Goal: Task Accomplishment & Management: Use online tool/utility

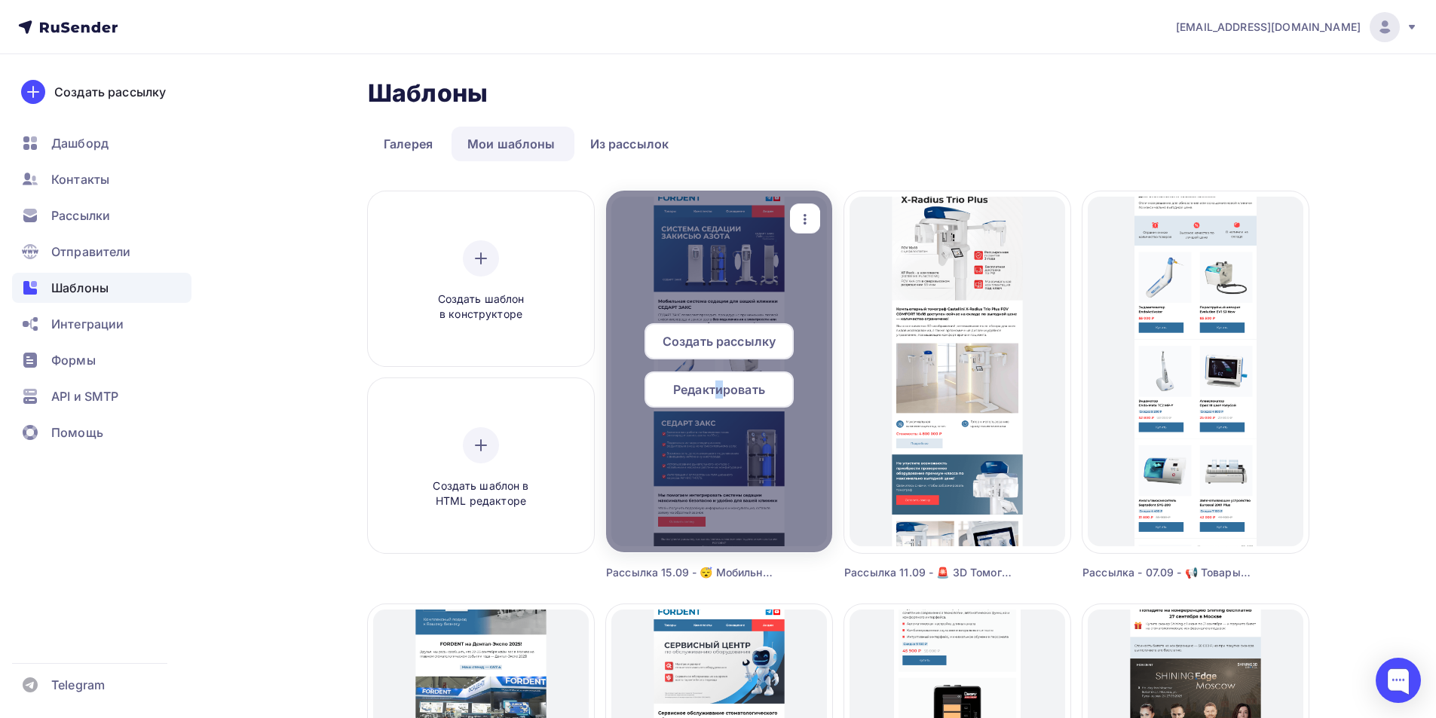
click at [720, 384] on span "Редактировать" at bounding box center [719, 390] width 92 height 18
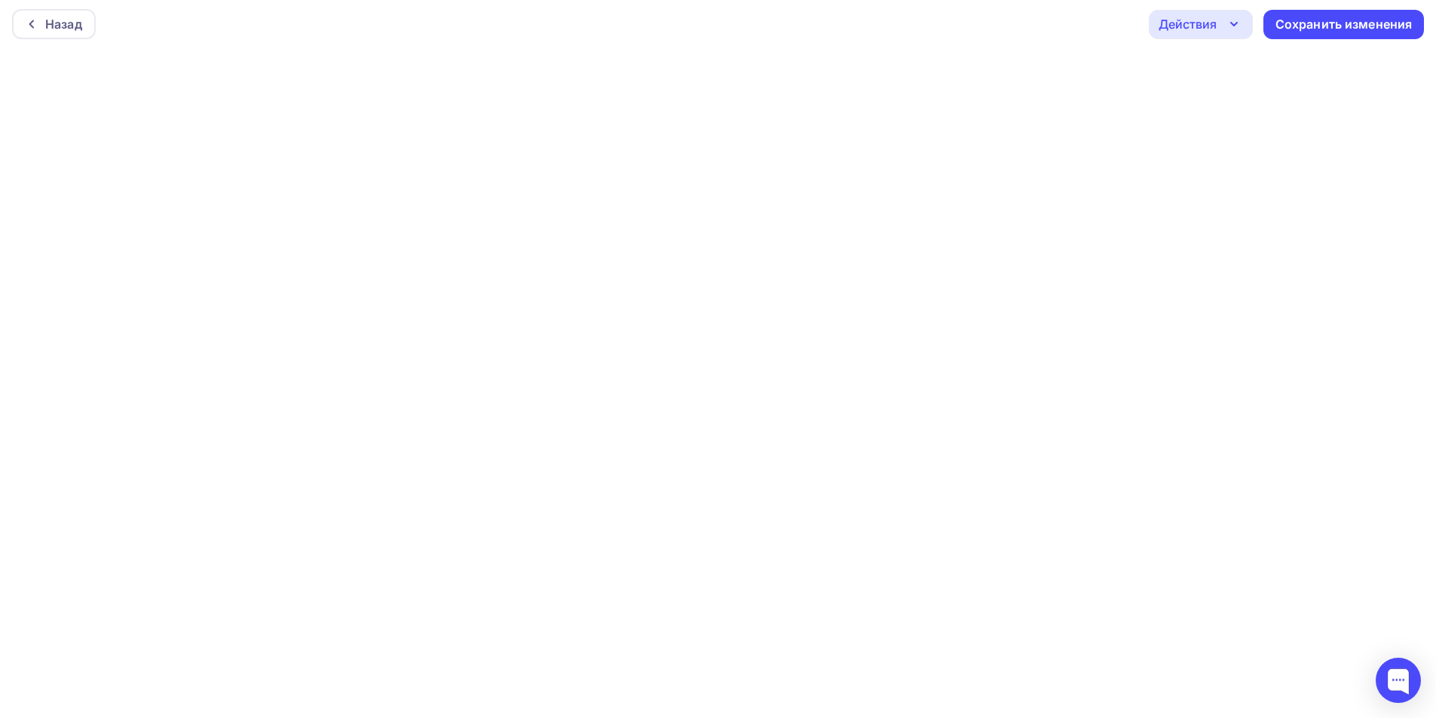
scroll to position [4, 0]
click at [1182, 22] on div "Действия" at bounding box center [1187, 23] width 58 height 18
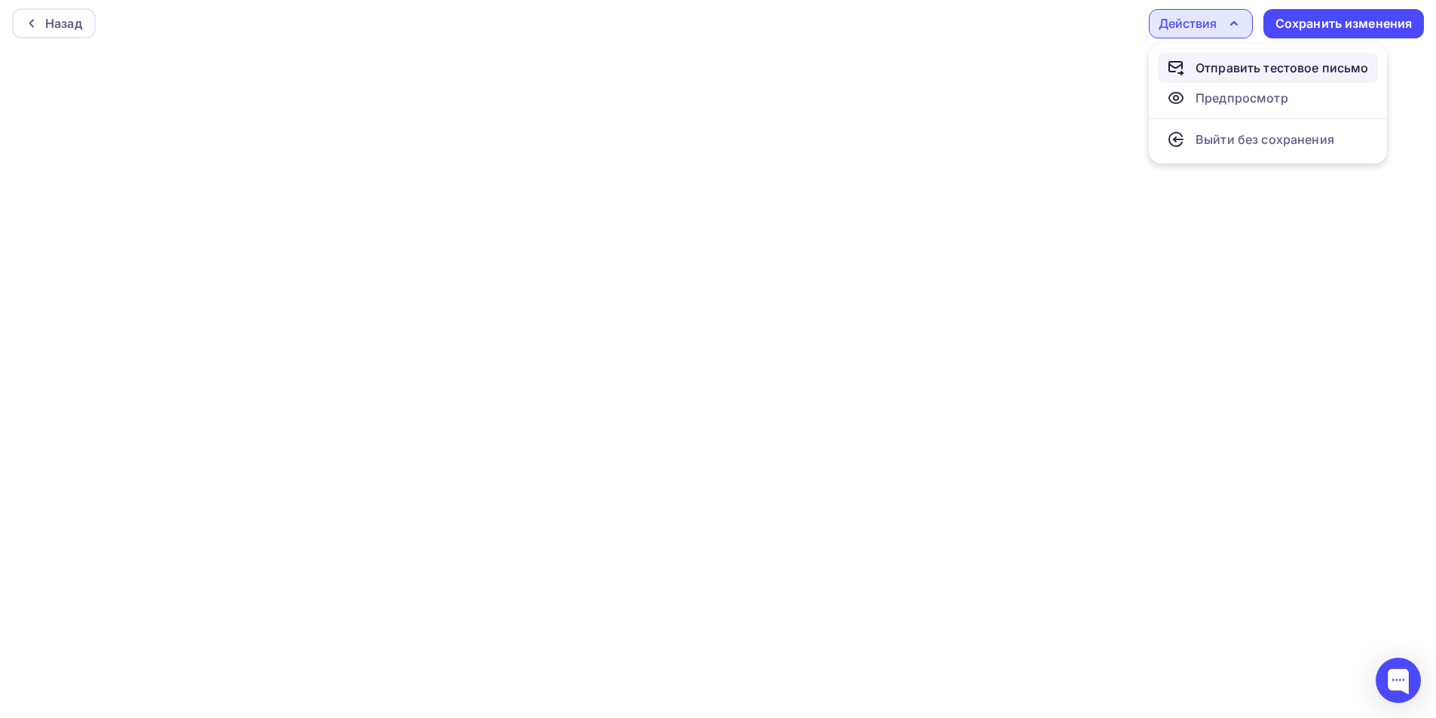
click at [1204, 57] on link "Отправить тестовое письмо" at bounding box center [1268, 68] width 220 height 30
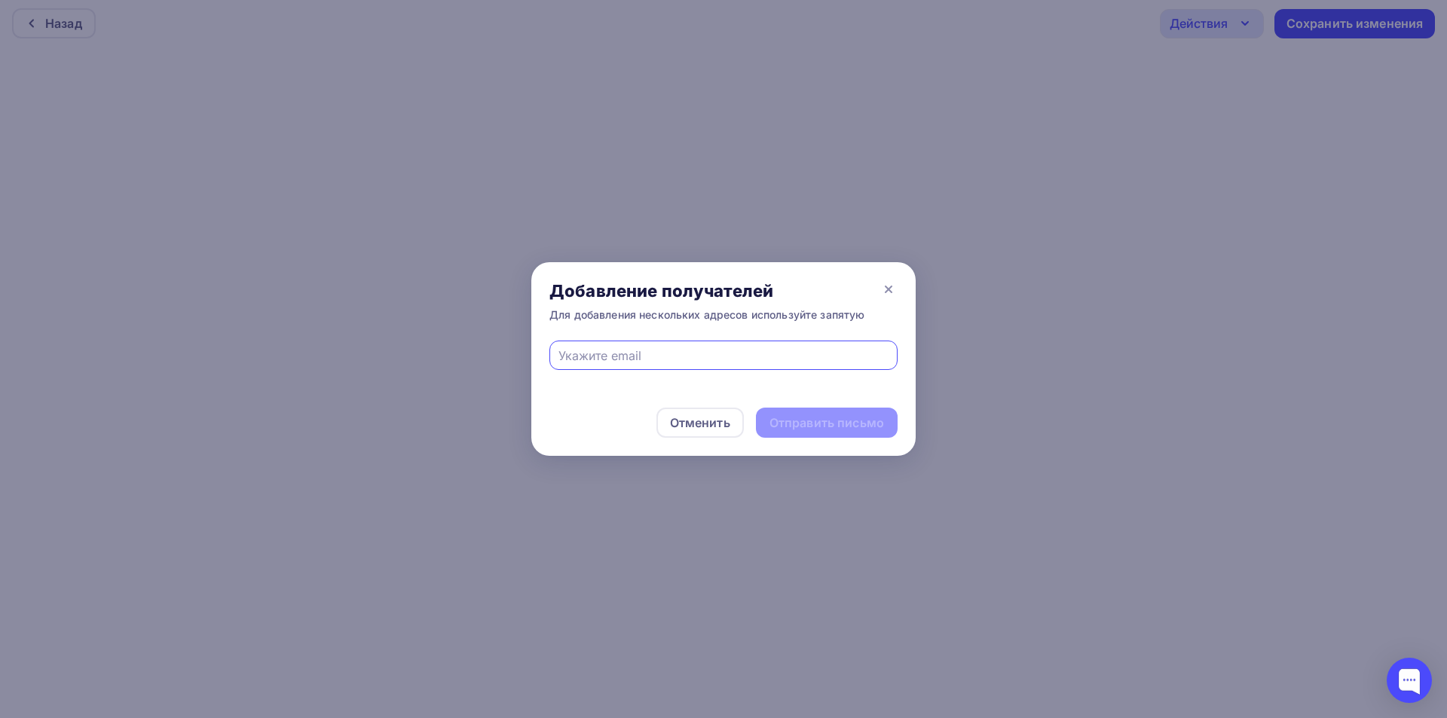
click at [711, 355] on input "text" at bounding box center [723, 356] width 331 height 18
type input "eskova.t.a@yandex.ru"
click at [825, 425] on div "Отправить письмо" at bounding box center [826, 422] width 115 height 17
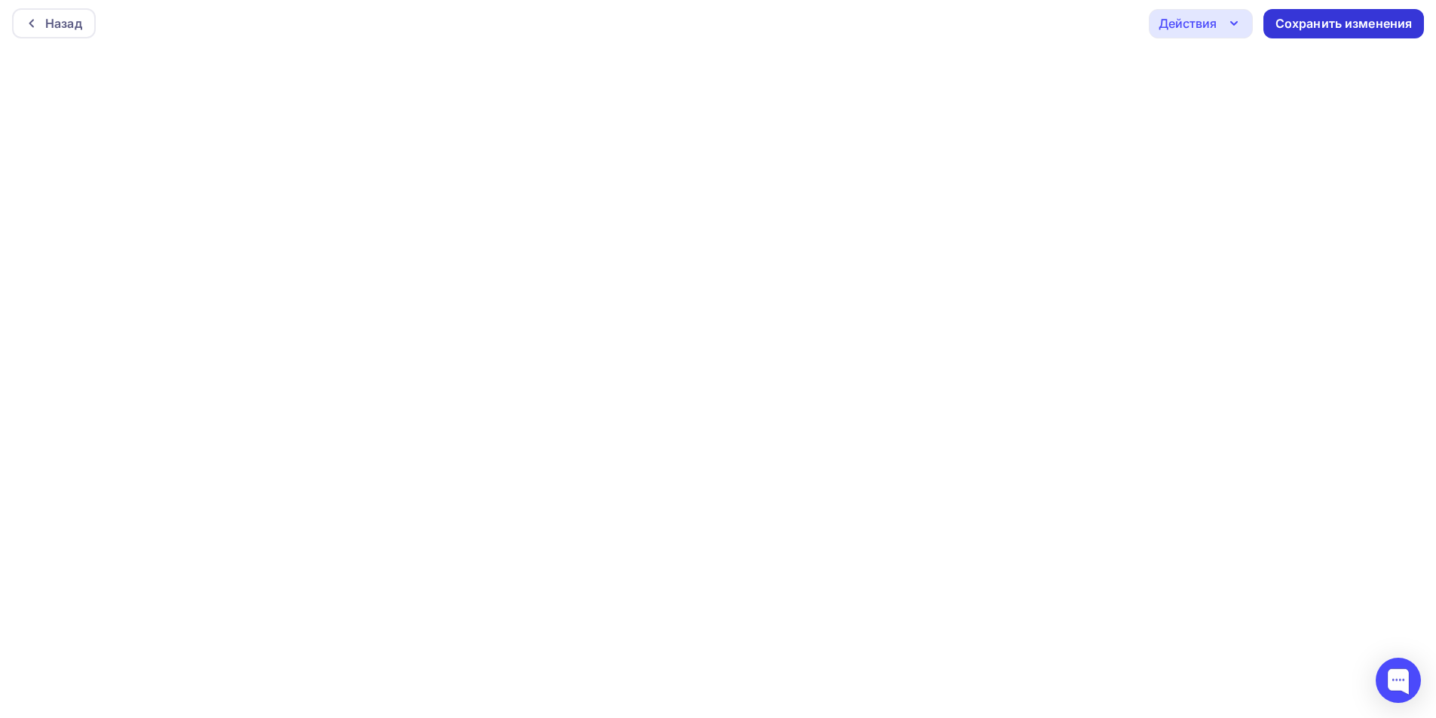
click at [1306, 25] on div "Сохранить изменения" at bounding box center [1343, 23] width 137 height 17
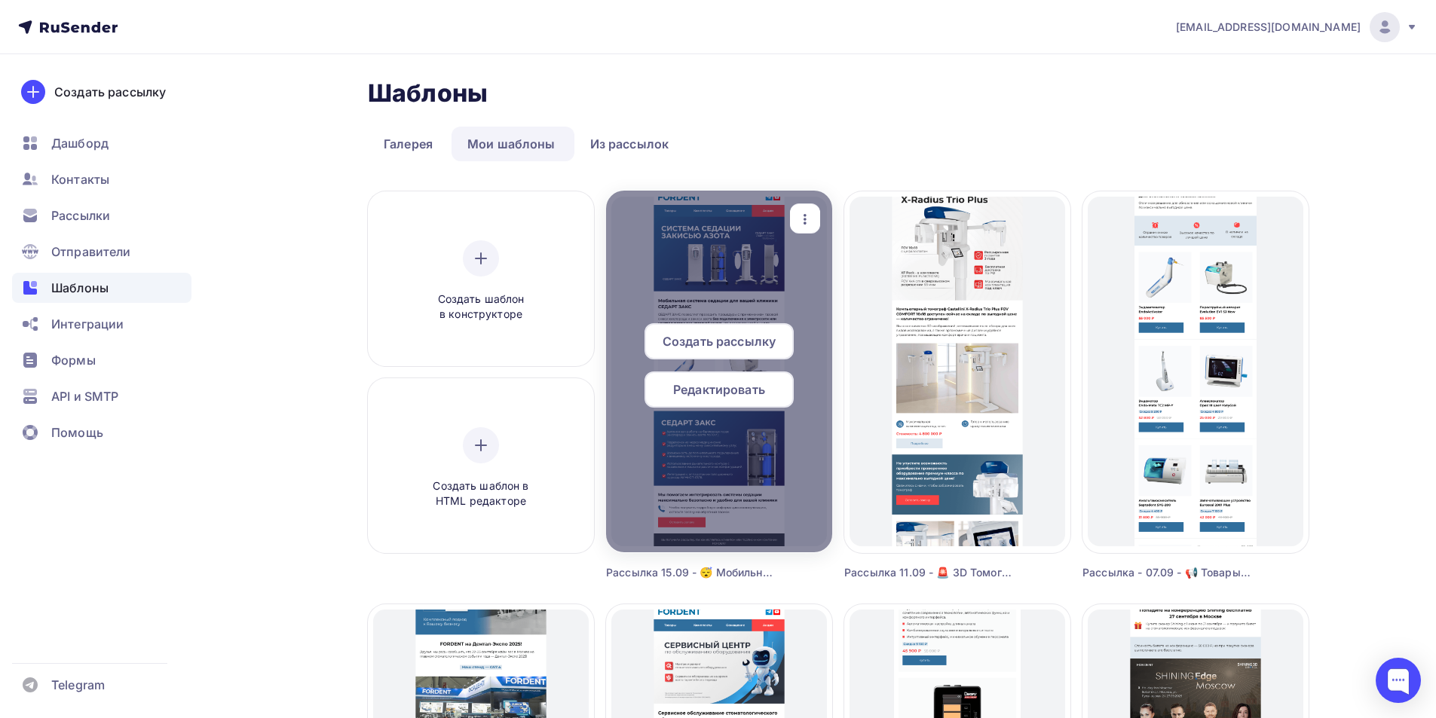
click at [730, 397] on span "Редактировать" at bounding box center [719, 390] width 92 height 18
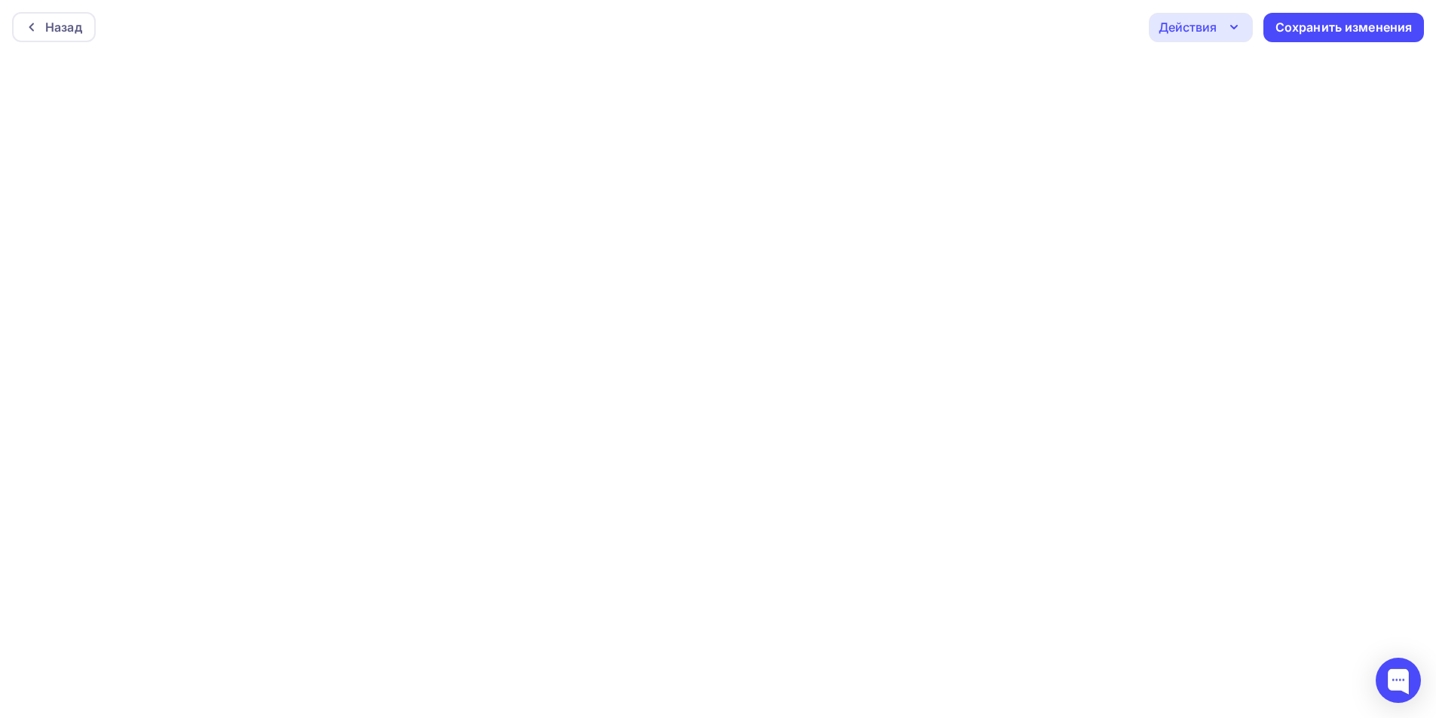
scroll to position [4, 0]
click at [1175, 23] on div "Действия" at bounding box center [1187, 23] width 58 height 18
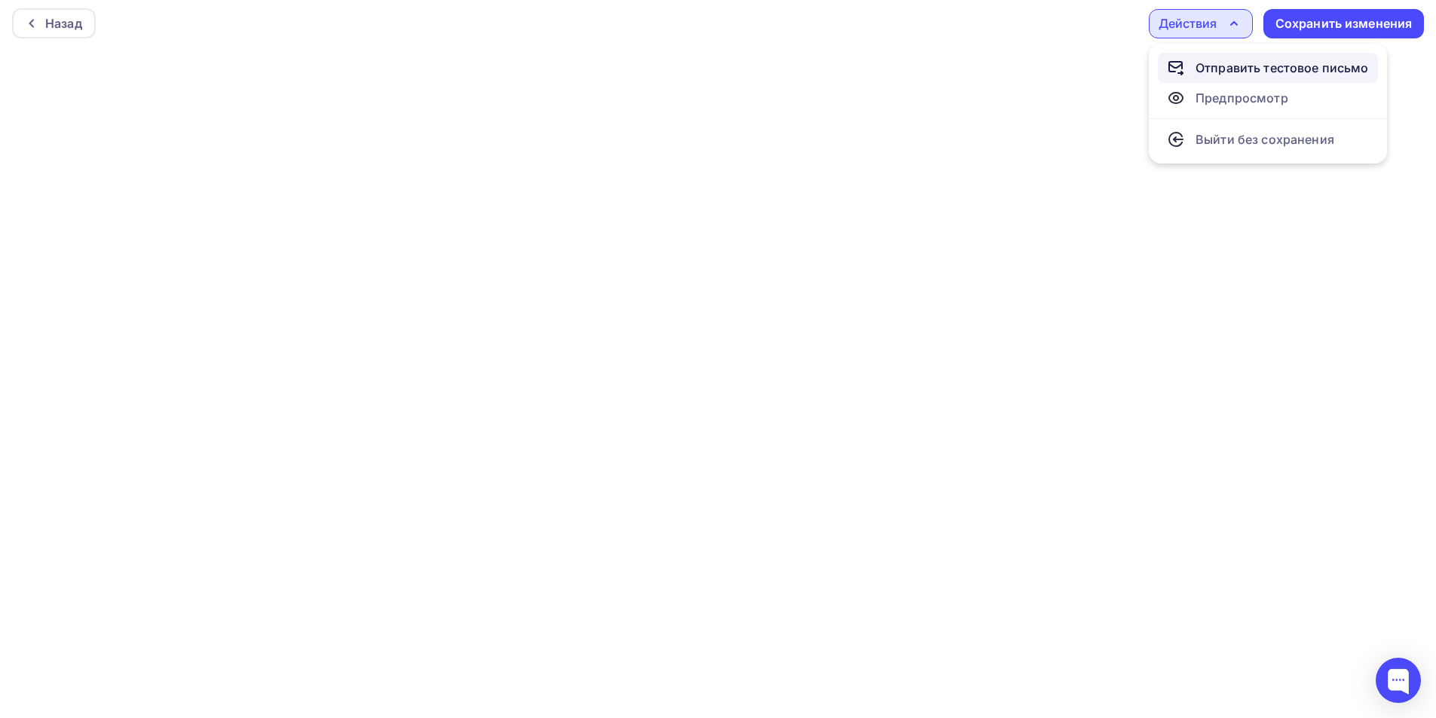
click at [1232, 67] on div "Отправить тестовое письмо" at bounding box center [1281, 68] width 173 height 18
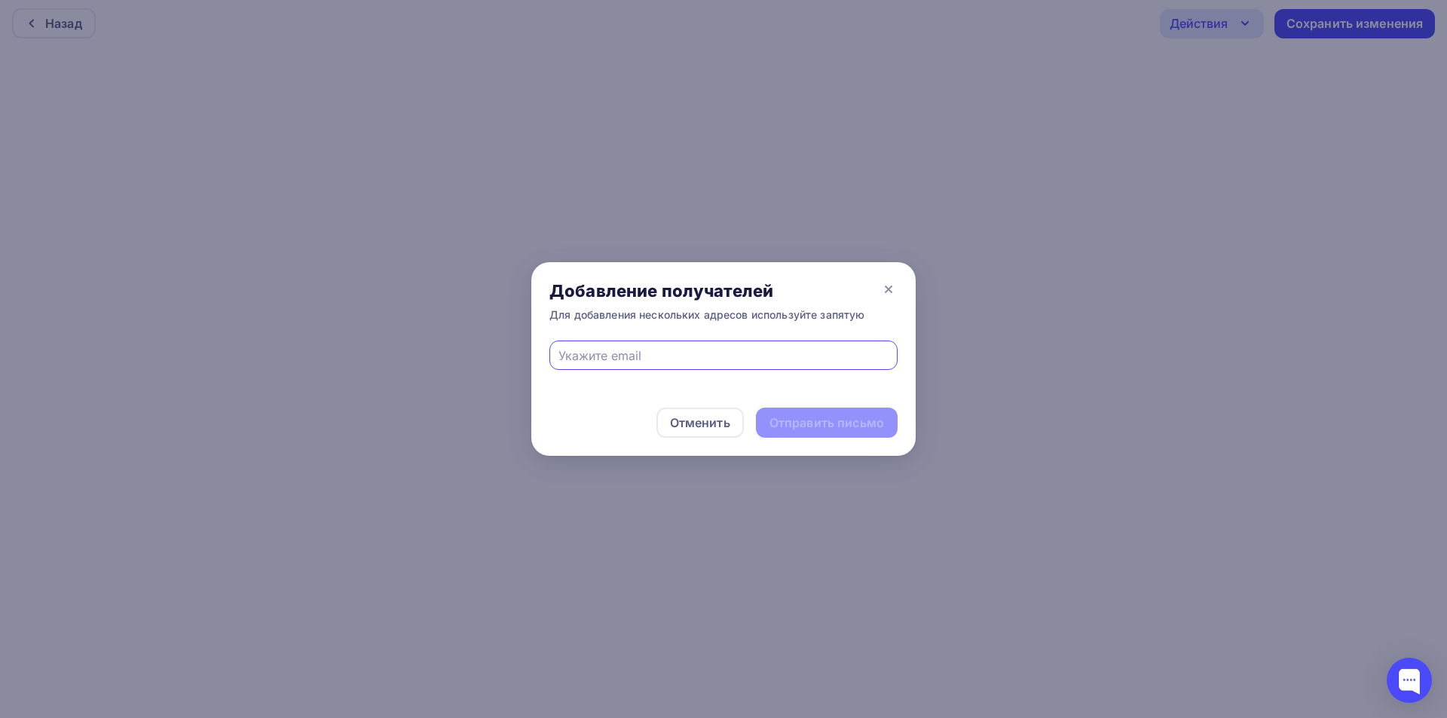
click at [733, 359] on input "text" at bounding box center [723, 356] width 331 height 18
type input "eskova.t.a@yandex.ru"
drag, startPoint x: 857, startPoint y: 423, endPoint x: 679, endPoint y: 176, distance: 303.9
click at [857, 424] on div "Отправить письмо" at bounding box center [826, 422] width 115 height 17
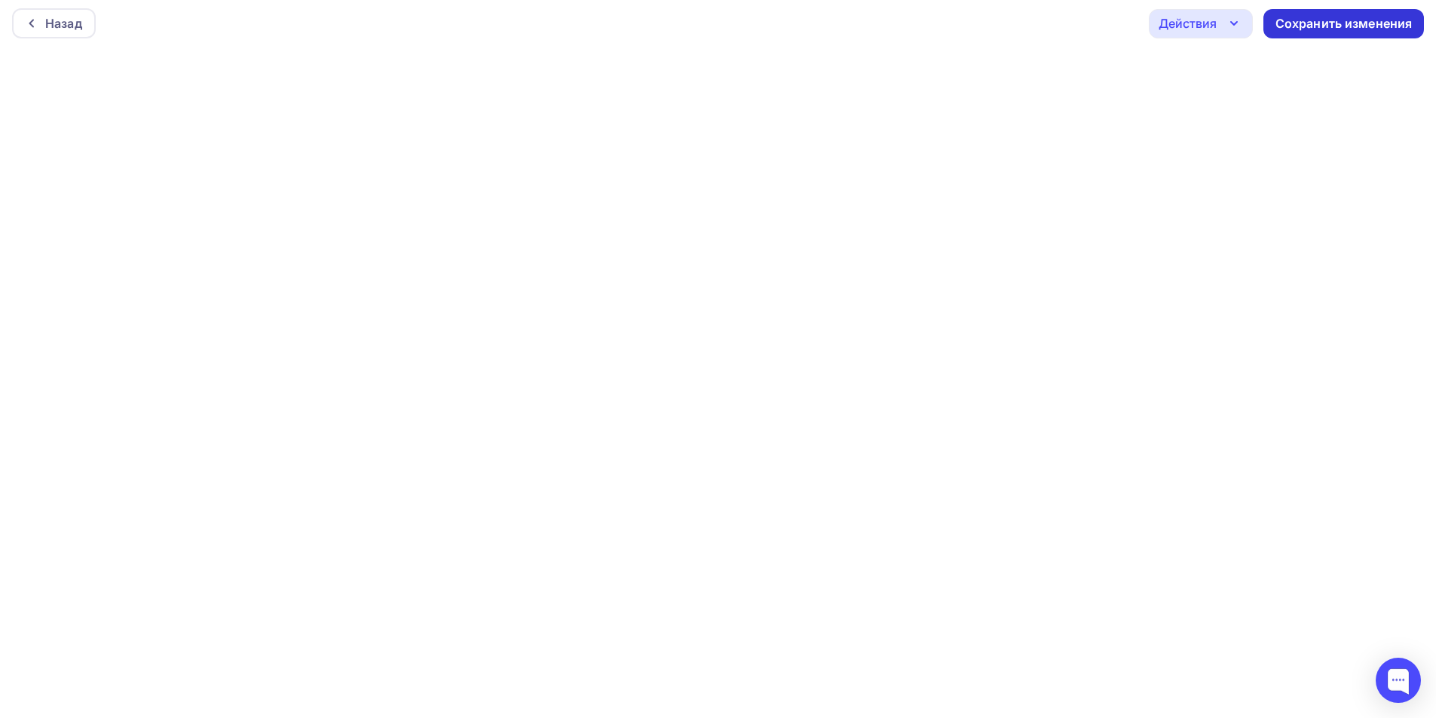
click at [1320, 23] on div "Сохранить изменения" at bounding box center [1343, 23] width 137 height 17
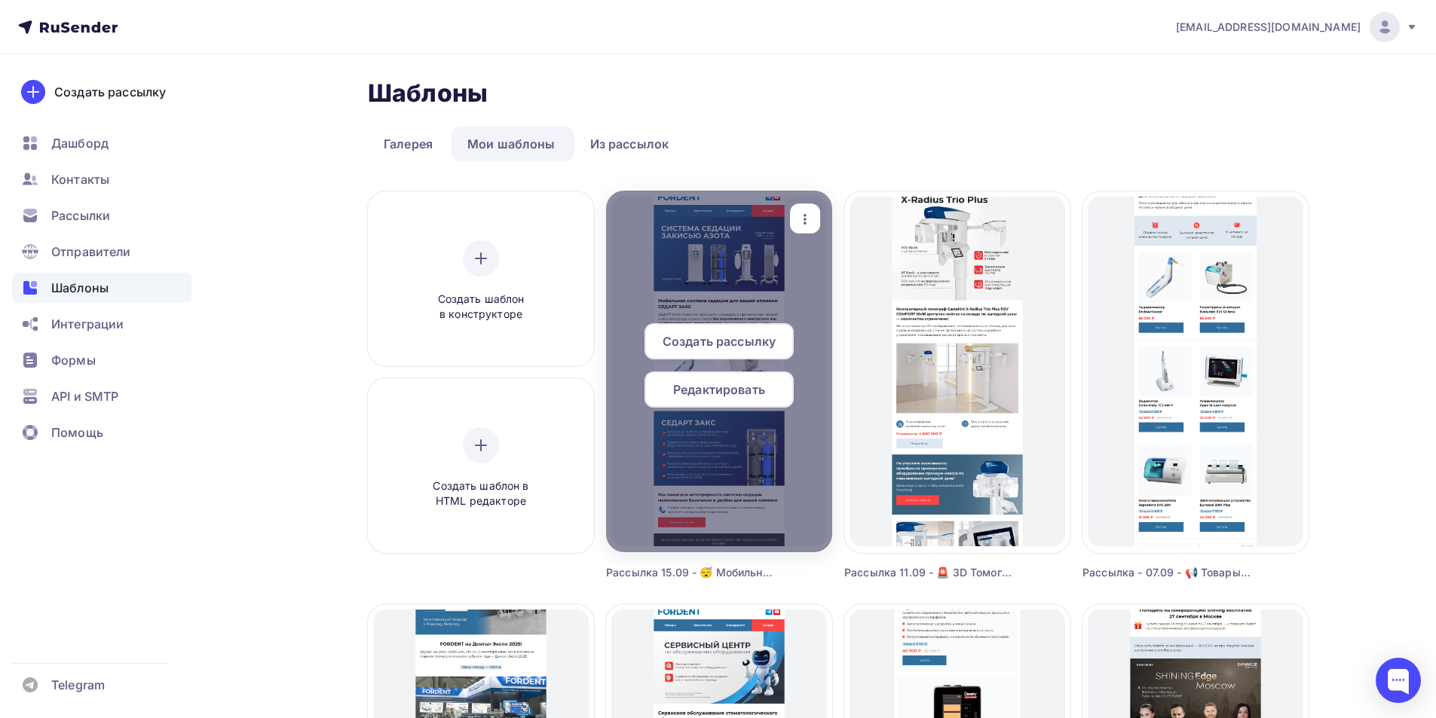
click at [707, 392] on span "Редактировать" at bounding box center [719, 390] width 92 height 18
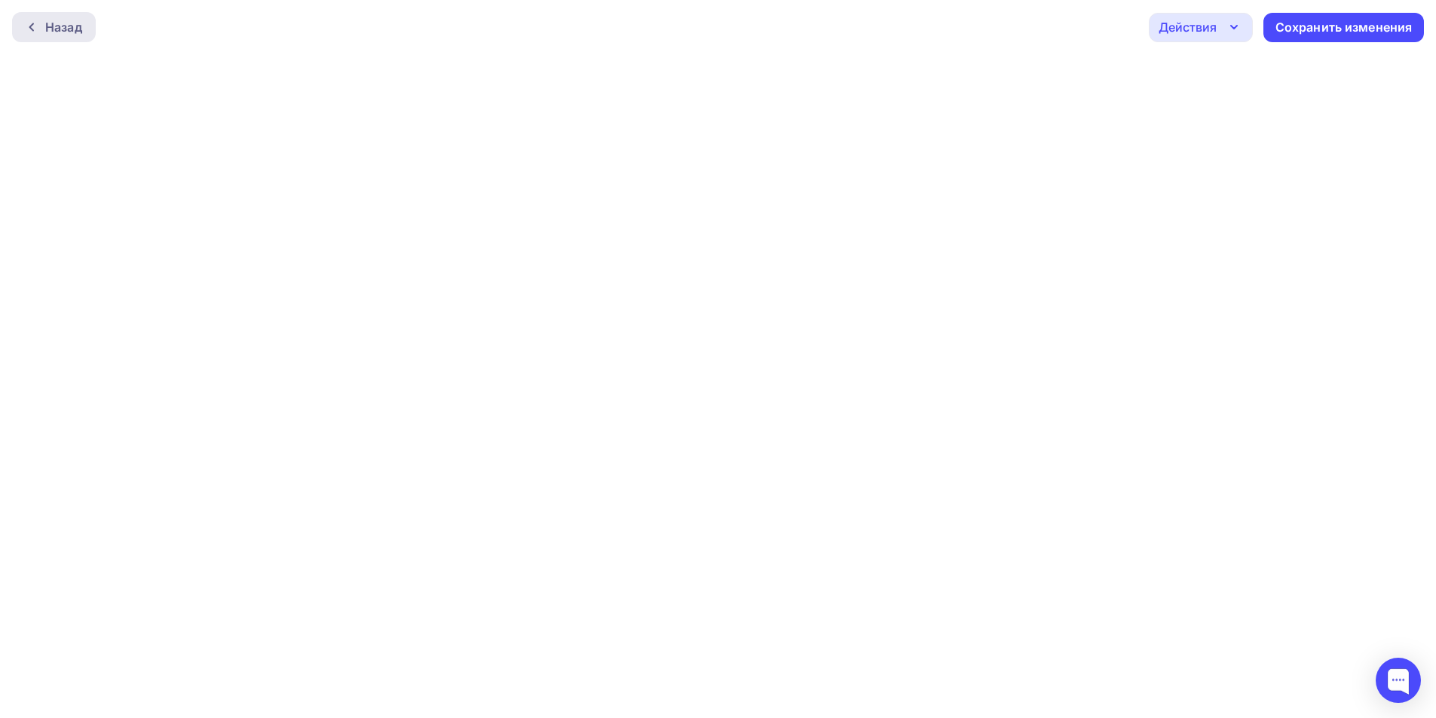
click at [41, 31] on div at bounding box center [36, 27] width 20 height 12
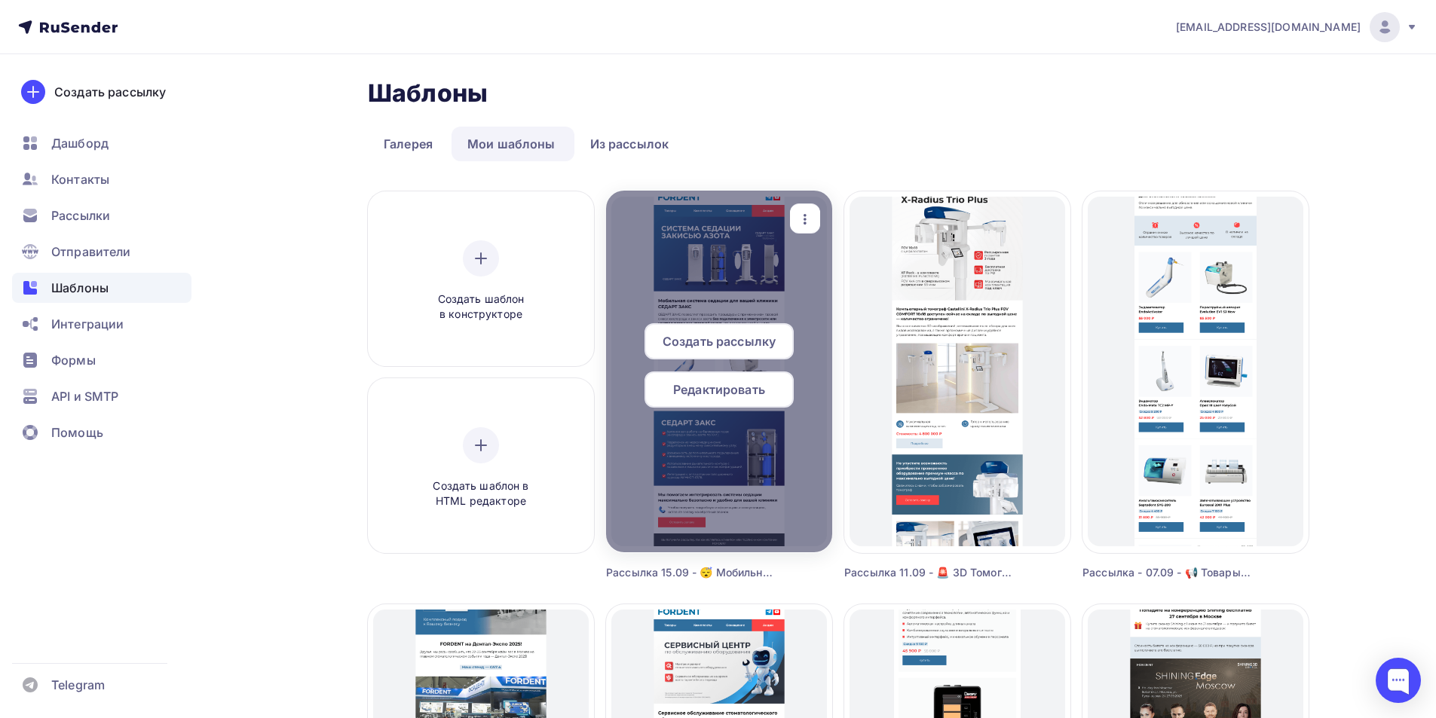
click at [717, 388] on span "Редактировать" at bounding box center [719, 390] width 92 height 18
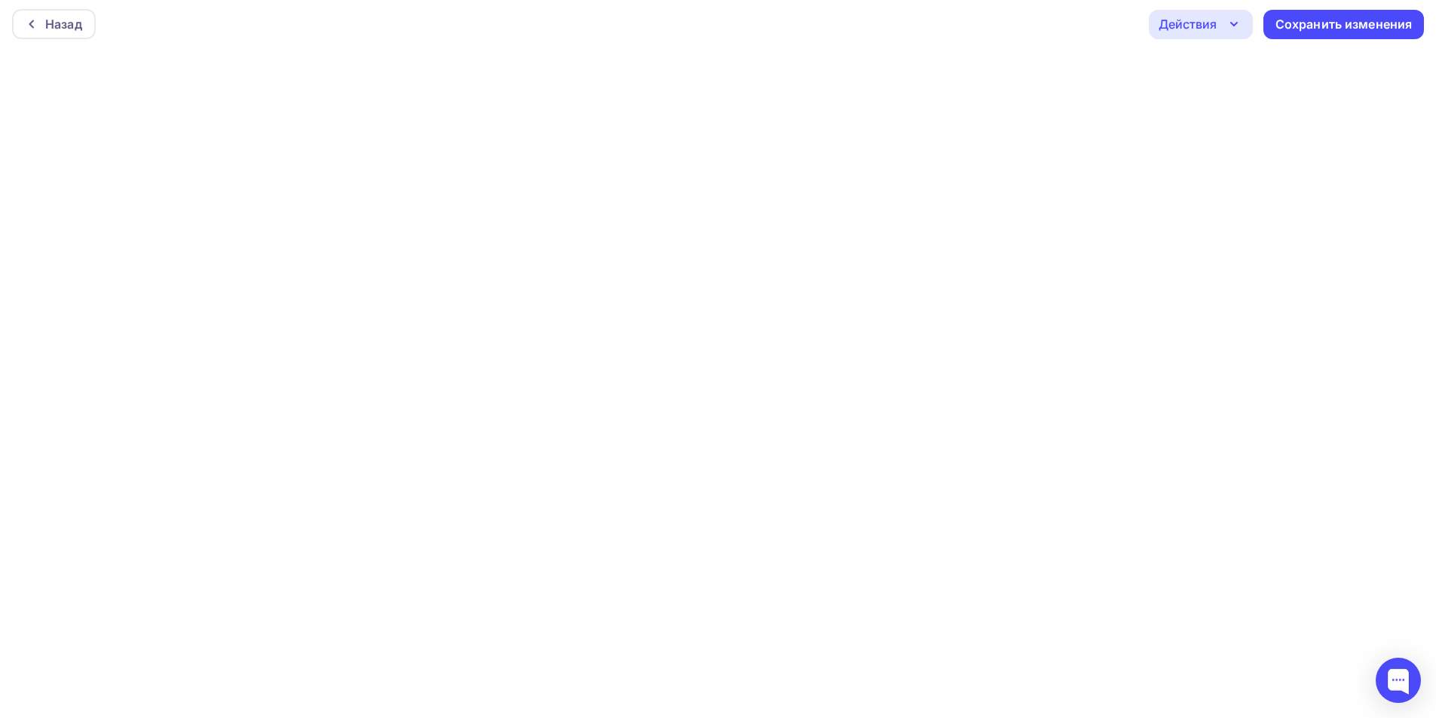
scroll to position [4, 0]
click at [1204, 30] on div "Действия" at bounding box center [1187, 23] width 58 height 18
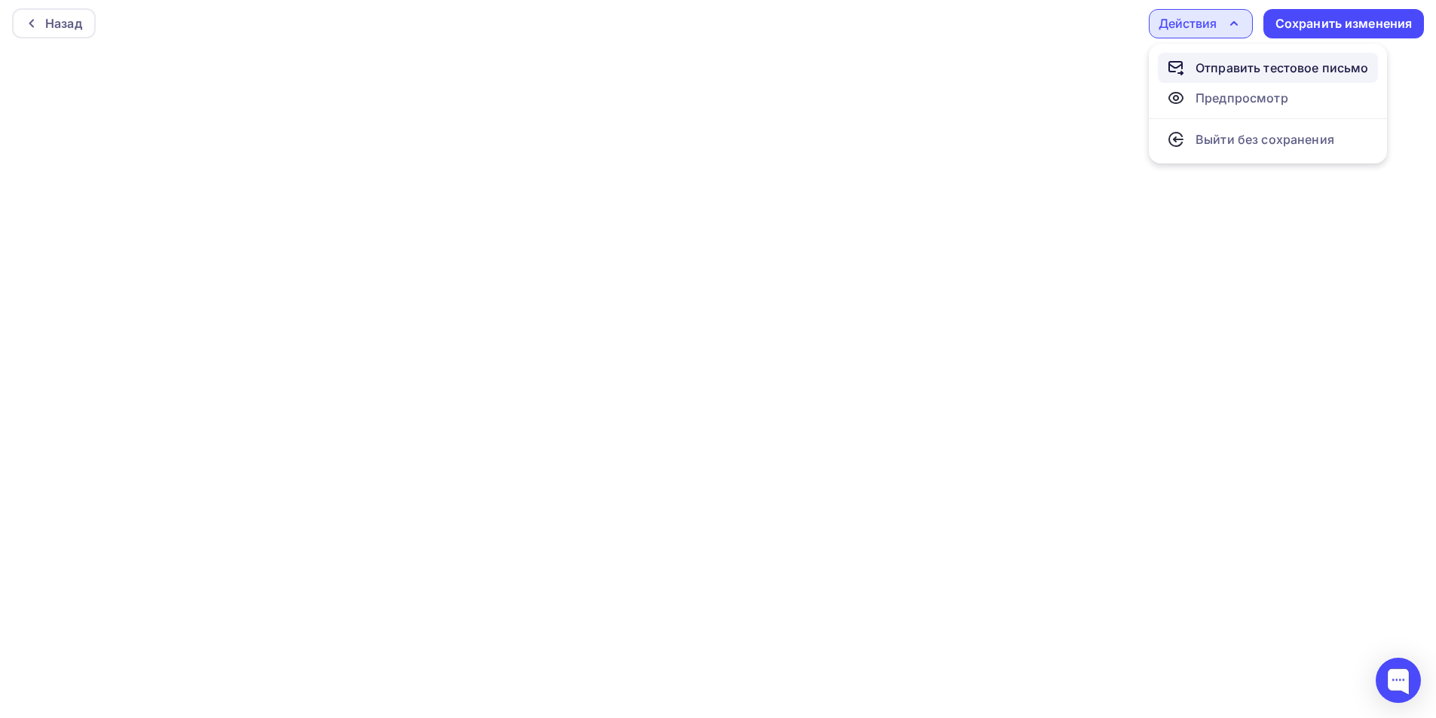
click at [1222, 68] on div "Отправить тестовое письмо" at bounding box center [1281, 68] width 173 height 18
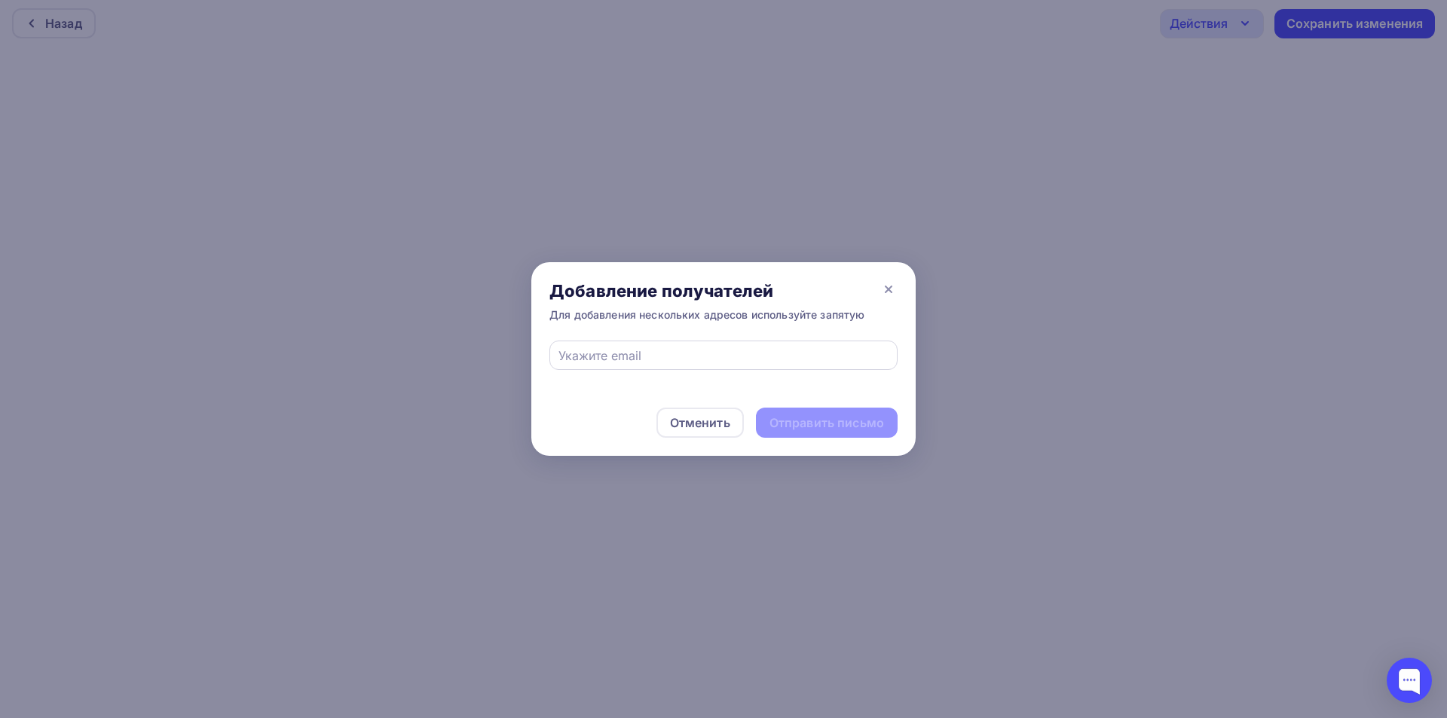
drag, startPoint x: 741, startPoint y: 344, endPoint x: 717, endPoint y: 365, distance: 31.5
click at [741, 343] on div at bounding box center [723, 355] width 348 height 29
drag, startPoint x: 702, startPoint y: 353, endPoint x: 688, endPoint y: 365, distance: 18.7
click at [702, 353] on input "text" at bounding box center [723, 356] width 331 height 18
type input "eskova.t.a@yandex.ru"
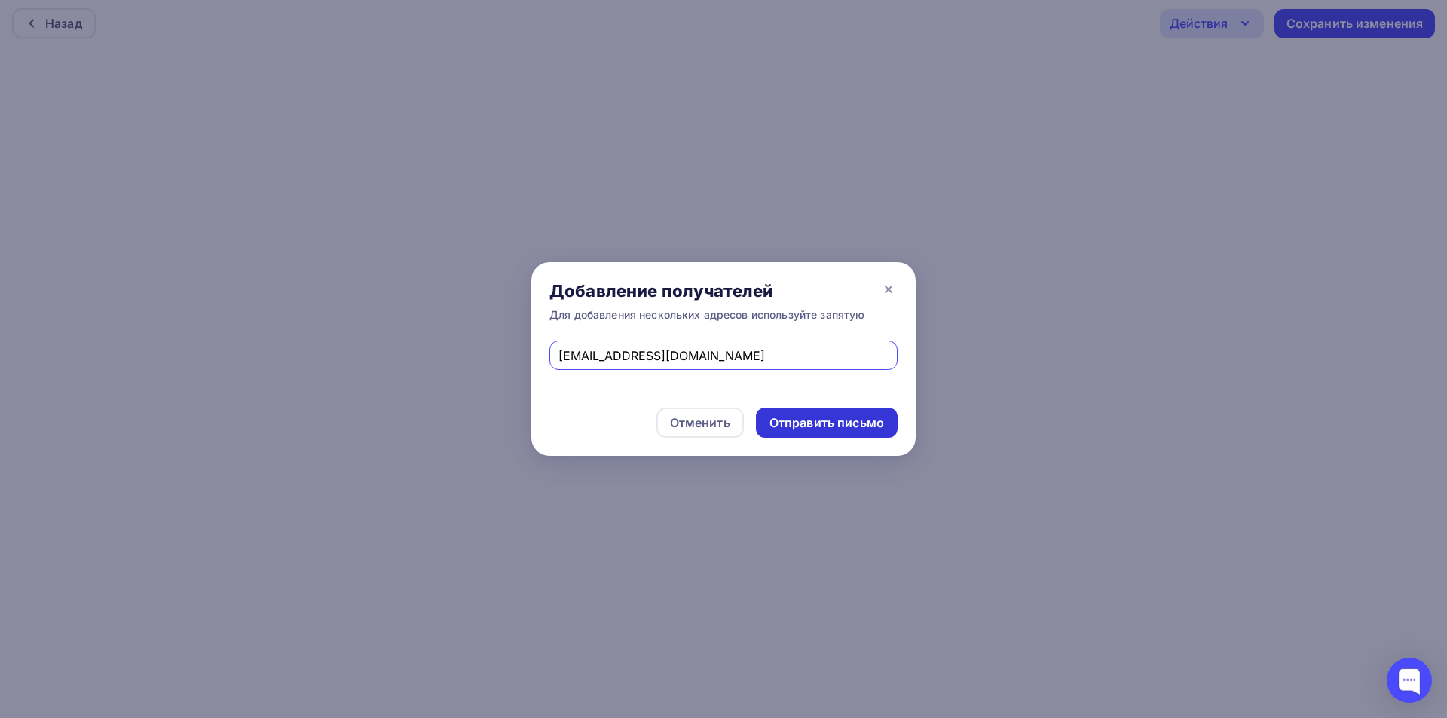
click at [822, 421] on div "Отправить письмо" at bounding box center [826, 422] width 115 height 17
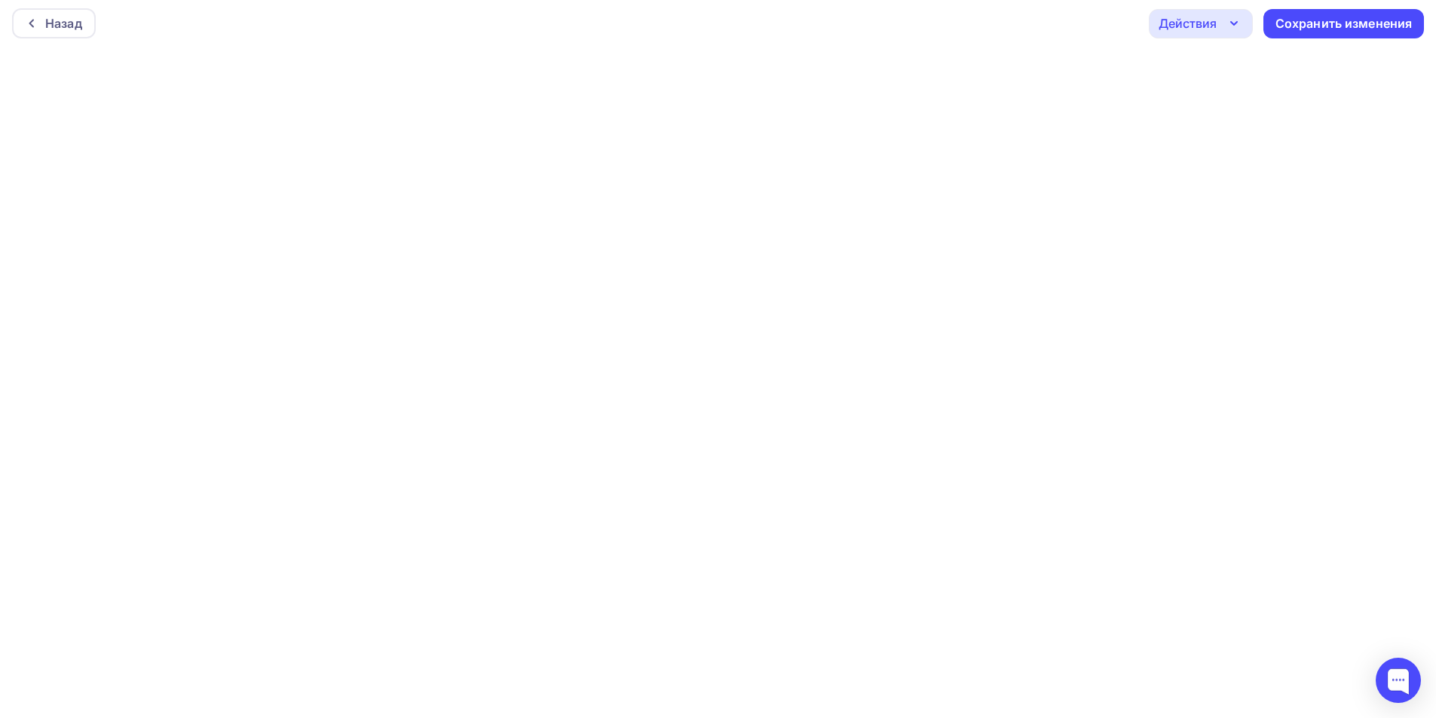
click at [1216, 5] on div "Назад Действия Отправить тестовое письмо Предпросмотр Выйти без сохранения Сохр…" at bounding box center [718, 23] width 1436 height 54
click at [1216, 32] on div "Действия" at bounding box center [1201, 23] width 104 height 29
click at [1225, 69] on div "Отправить тестовое письмо" at bounding box center [1281, 68] width 173 height 18
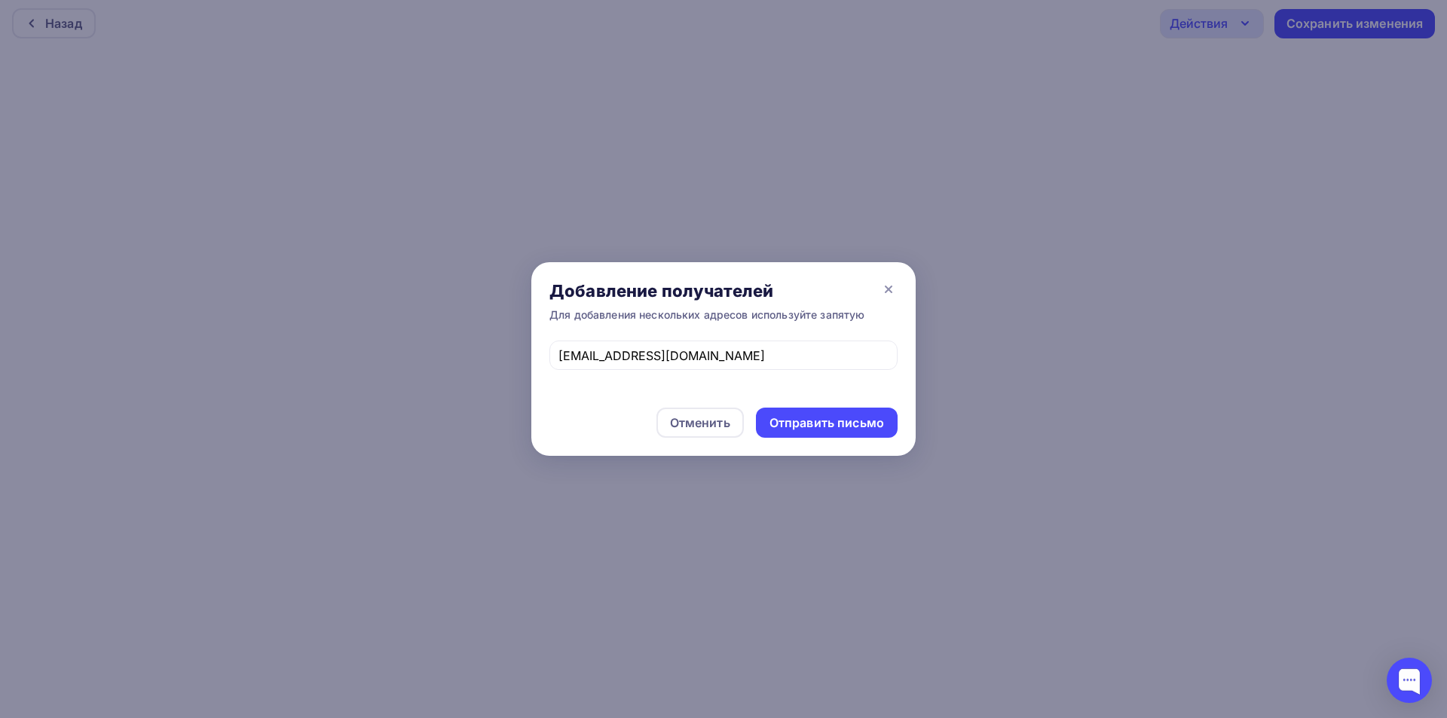
drag, startPoint x: 846, startPoint y: 431, endPoint x: 627, endPoint y: 185, distance: 329.3
click at [846, 430] on div "Отправить письмо" at bounding box center [826, 422] width 115 height 17
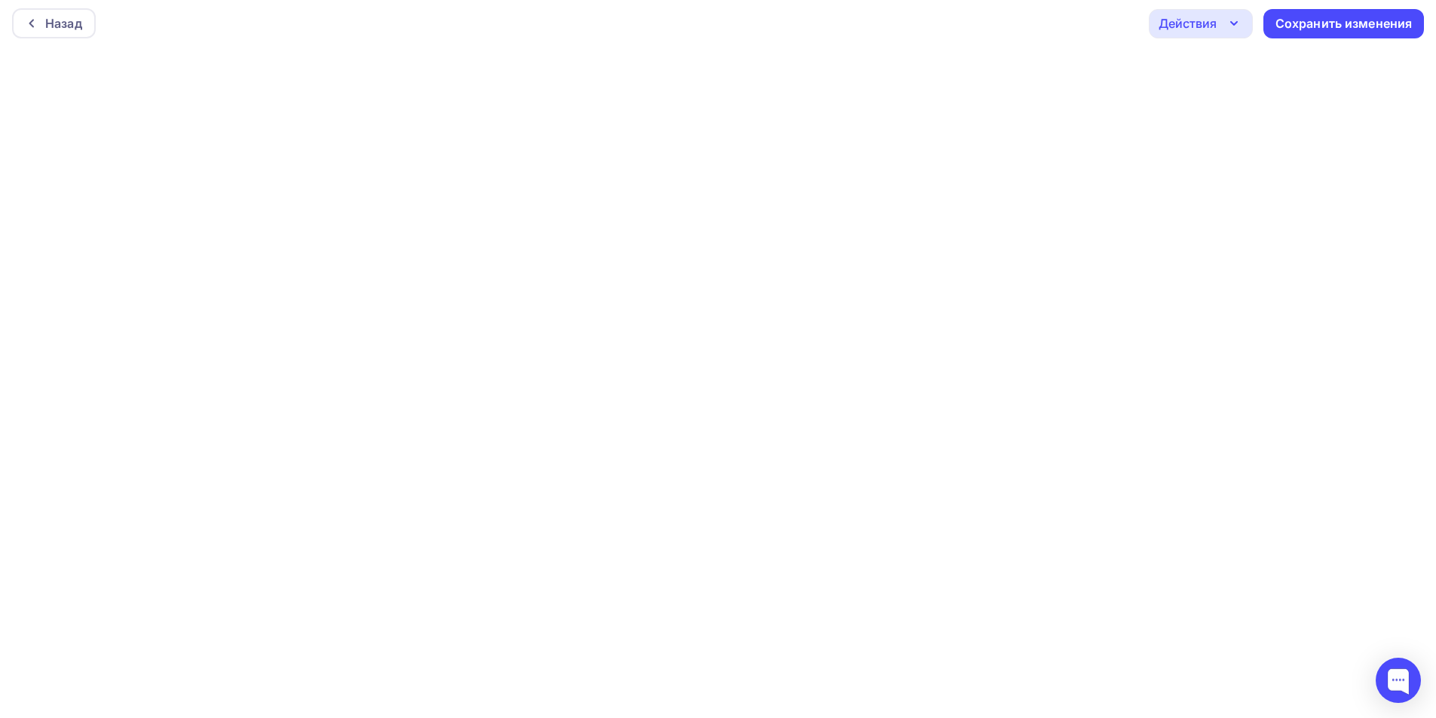
click at [1180, 32] on div "Действия" at bounding box center [1187, 23] width 58 height 18
click at [1178, 73] on icon at bounding box center [1180, 73] width 5 height 0
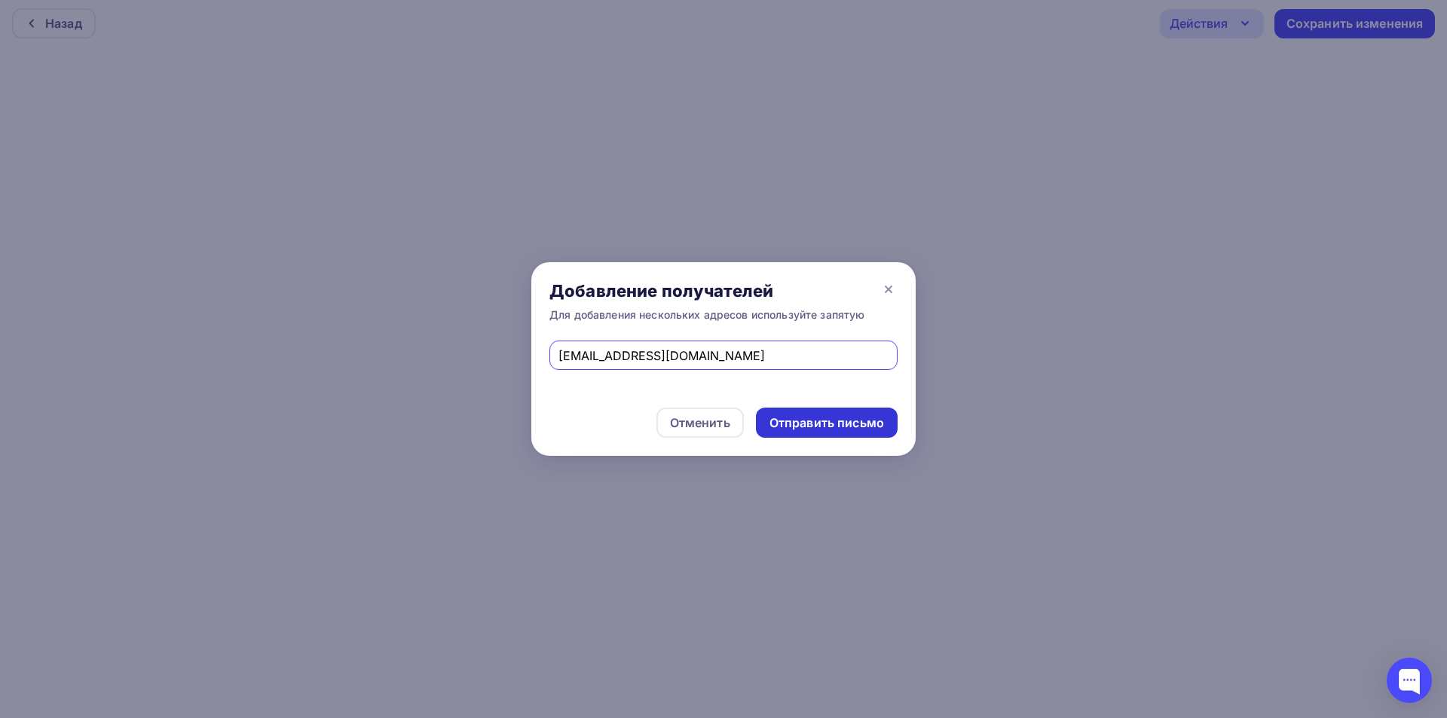
click at [846, 421] on div "Отправить письмо" at bounding box center [826, 422] width 115 height 17
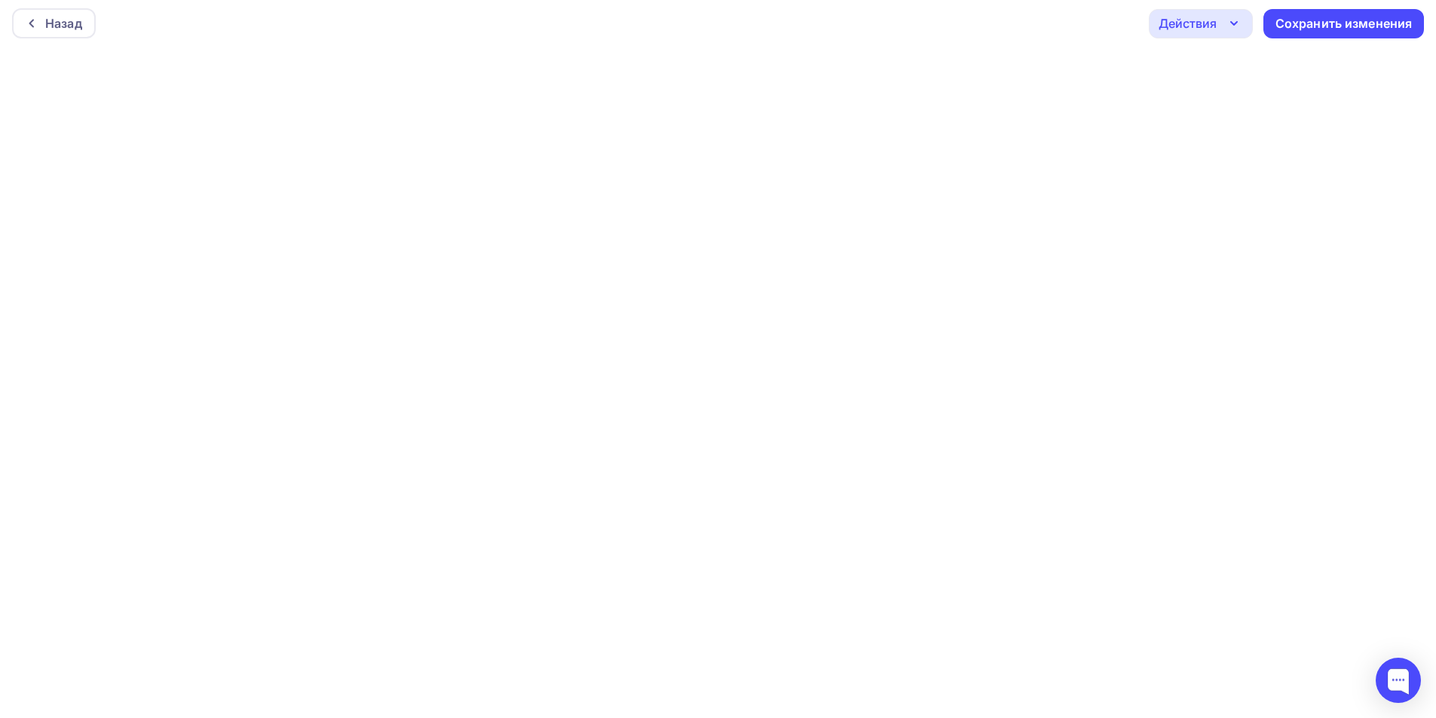
click at [1222, 19] on div "Действия" at bounding box center [1201, 23] width 104 height 29
click at [1231, 67] on div "Отправить тестовое письмо" at bounding box center [1281, 68] width 173 height 18
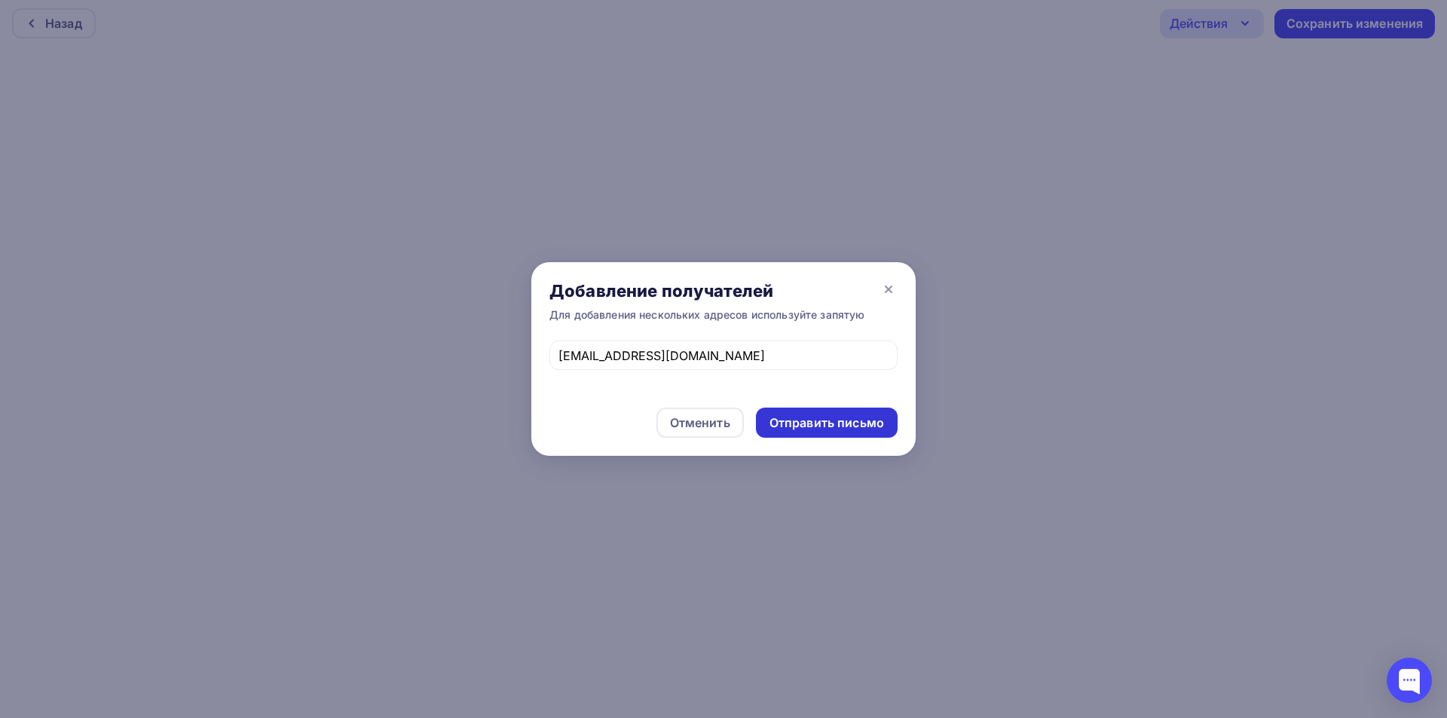
click at [806, 427] on div "Отправить письмо" at bounding box center [826, 422] width 115 height 17
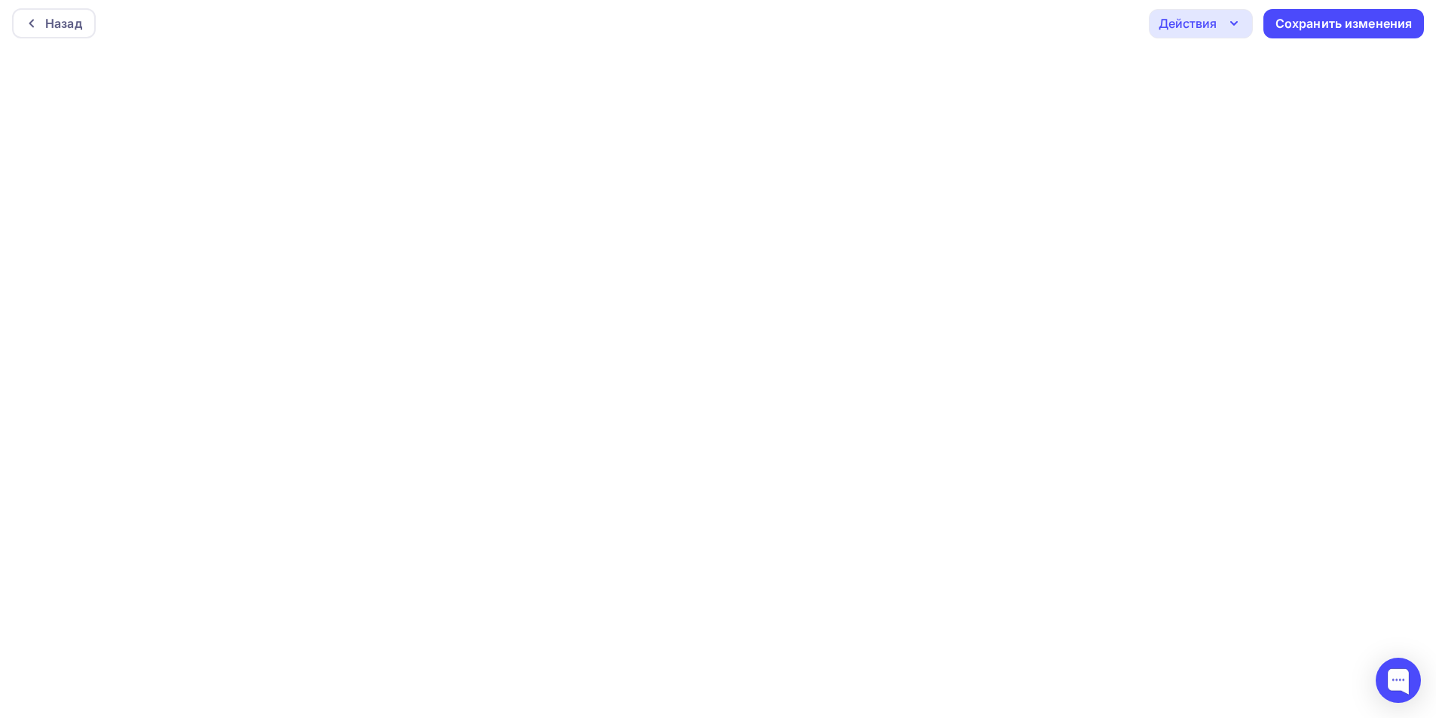
drag, startPoint x: 1235, startPoint y: 27, endPoint x: 1243, endPoint y: 35, distance: 10.7
click at [1235, 26] on icon "button" at bounding box center [1234, 23] width 18 height 18
click at [1240, 71] on div "Отправить тестовое письмо" at bounding box center [1281, 68] width 173 height 18
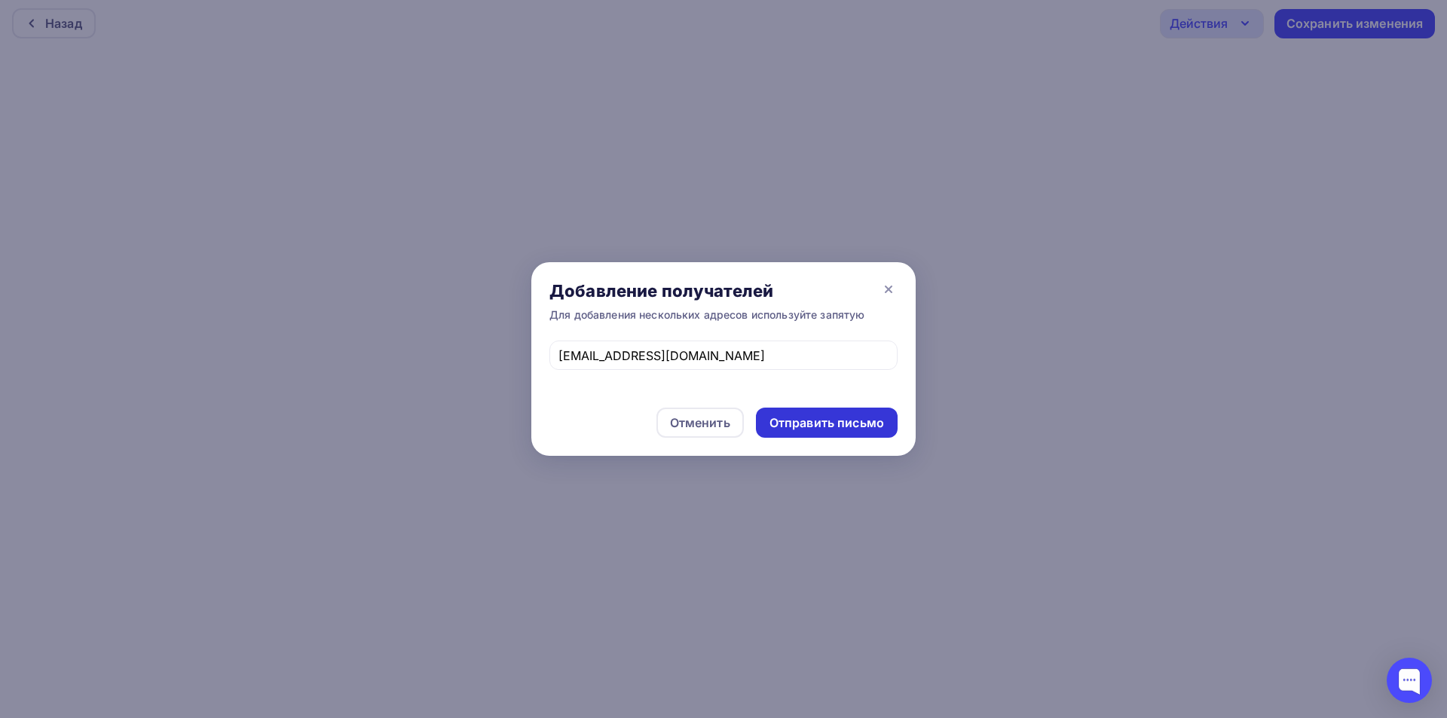
click at [852, 426] on div "Отправить письмо" at bounding box center [826, 422] width 115 height 17
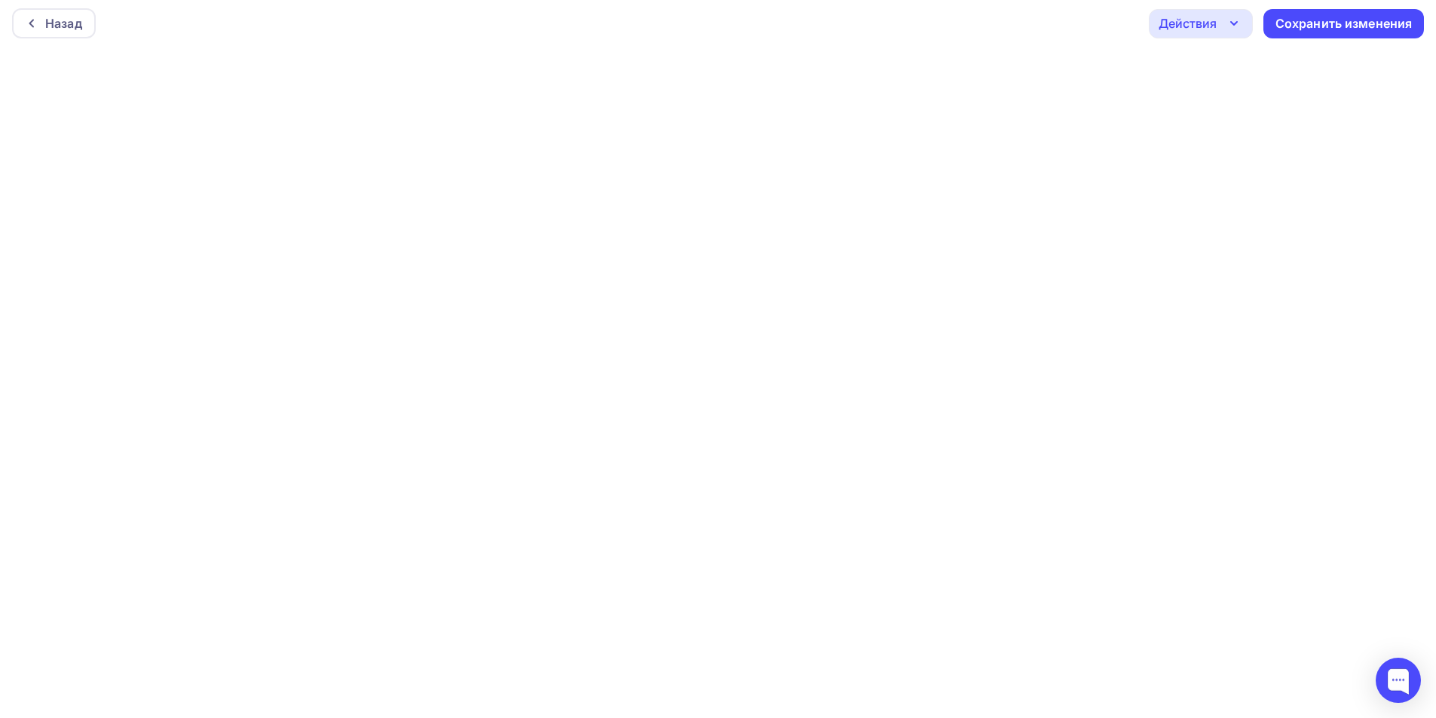
click at [1210, 29] on div "Действия" at bounding box center [1187, 23] width 58 height 18
click at [1258, 65] on div "Отправить тестовое письмо" at bounding box center [1281, 68] width 173 height 18
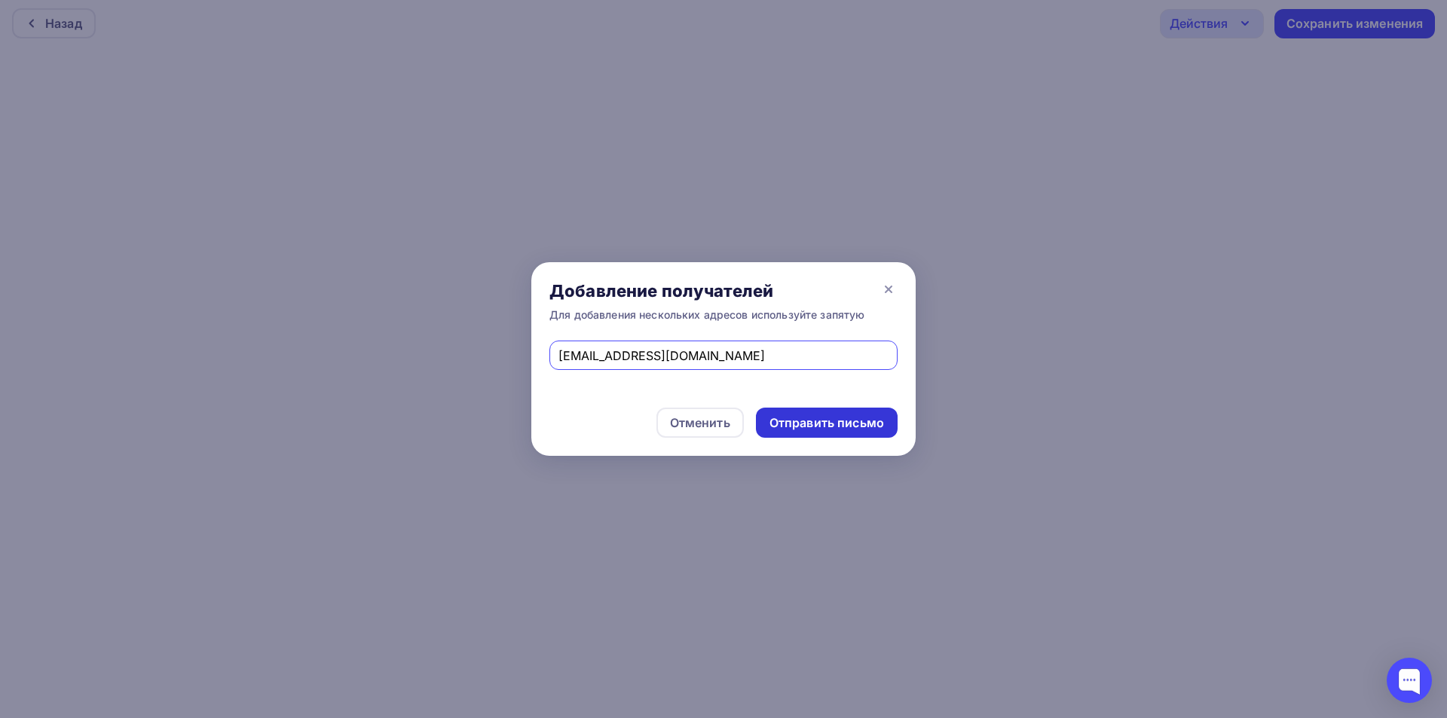
click at [816, 419] on div "Отправить письмо" at bounding box center [826, 422] width 115 height 17
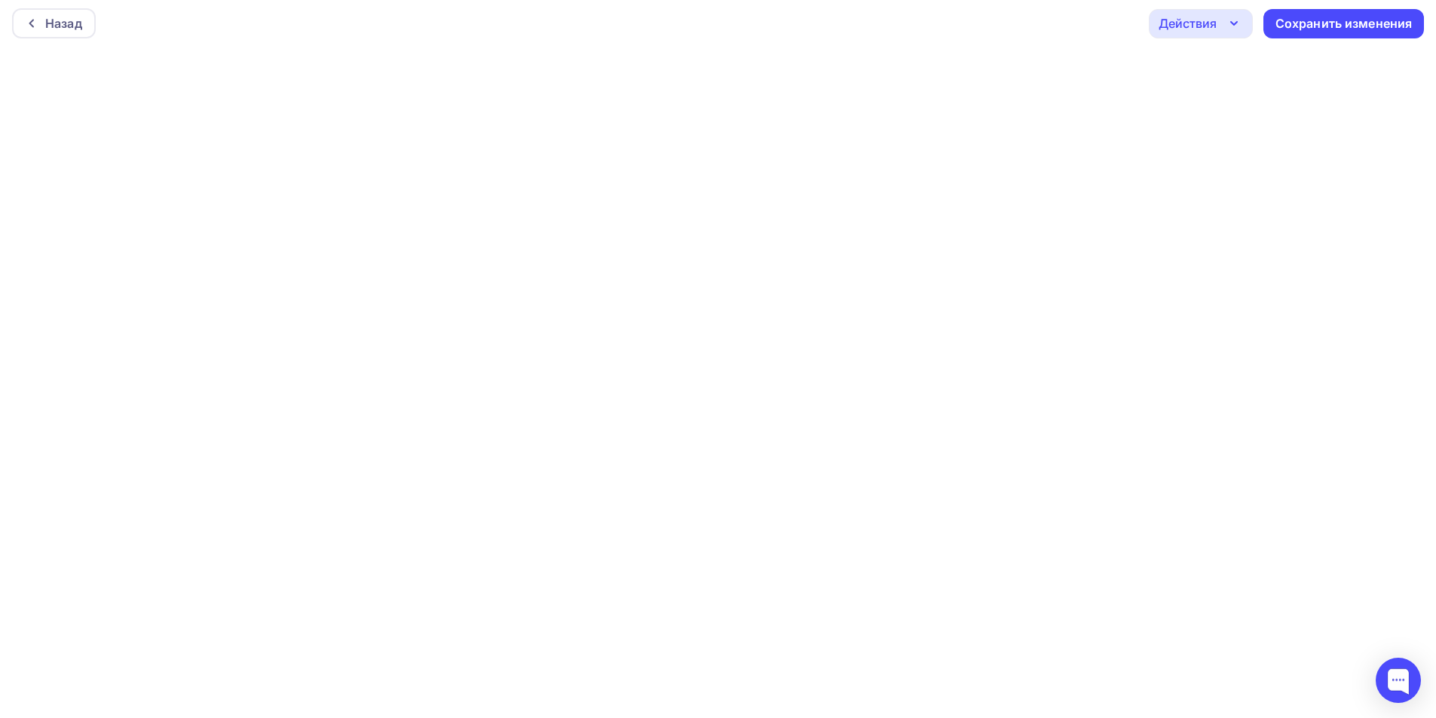
drag, startPoint x: 1221, startPoint y: 17, endPoint x: 1211, endPoint y: 63, distance: 47.7
click at [1220, 16] on div "Действия" at bounding box center [1201, 23] width 104 height 29
click at [1214, 74] on div "Отправить тестовое письмо" at bounding box center [1281, 68] width 173 height 18
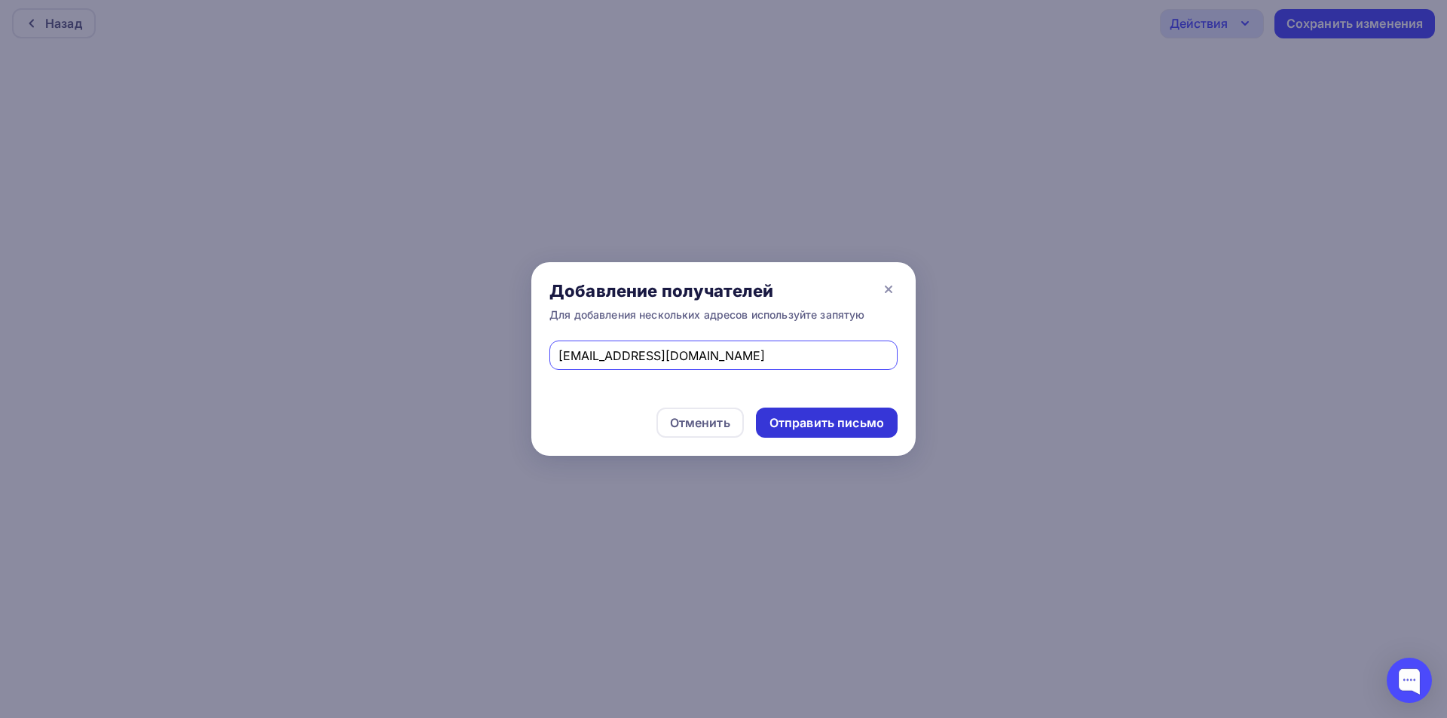
click at [793, 430] on div "Отправить письмо" at bounding box center [826, 422] width 115 height 17
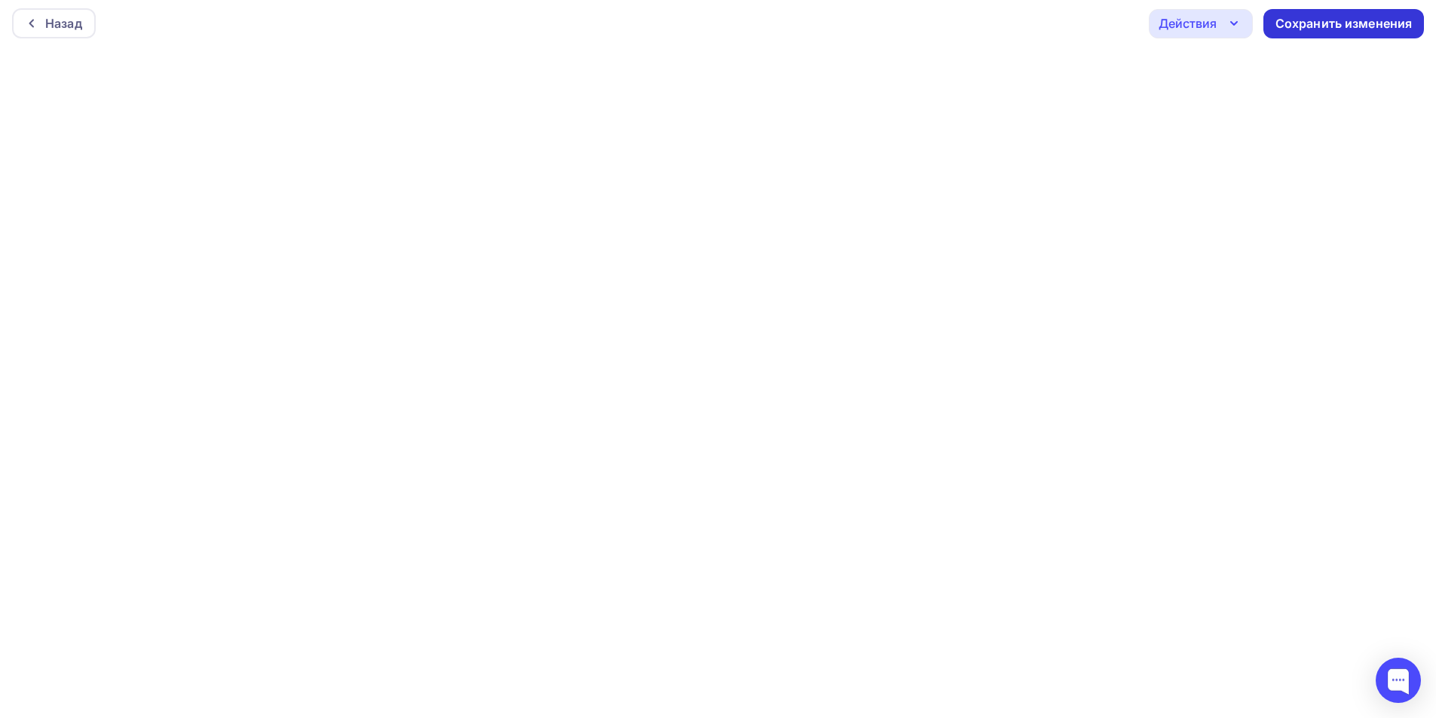
click at [1295, 20] on div "Сохранить изменения" at bounding box center [1343, 23] width 137 height 17
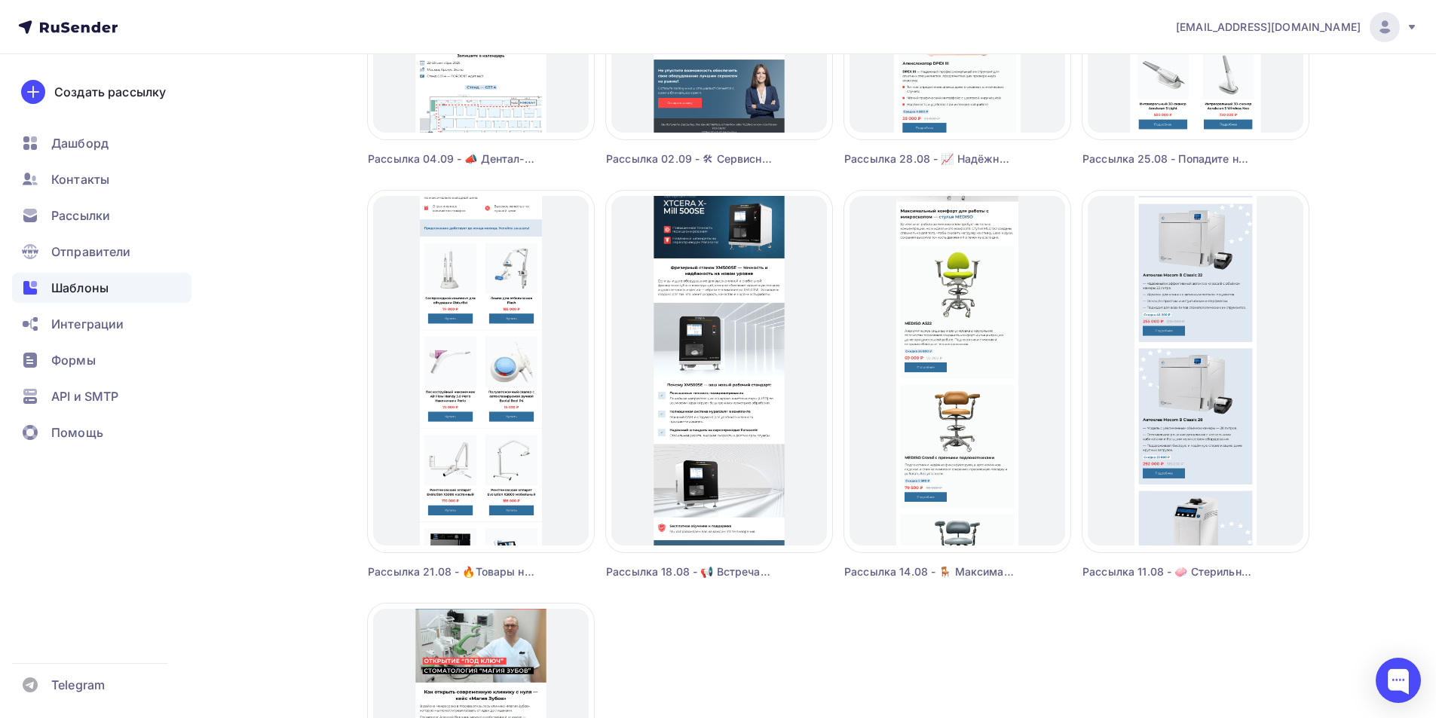
scroll to position [829, 0]
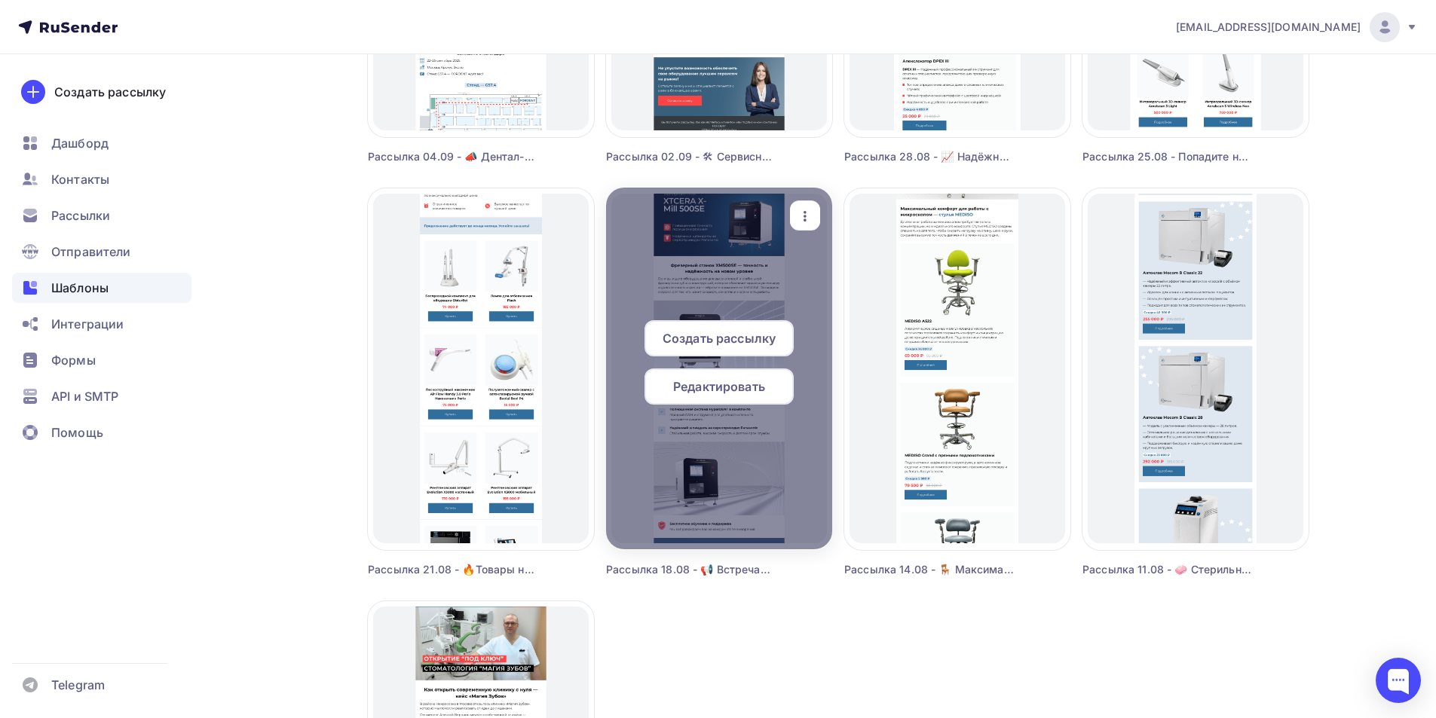
click at [716, 384] on span "Редактировать" at bounding box center [719, 387] width 92 height 18
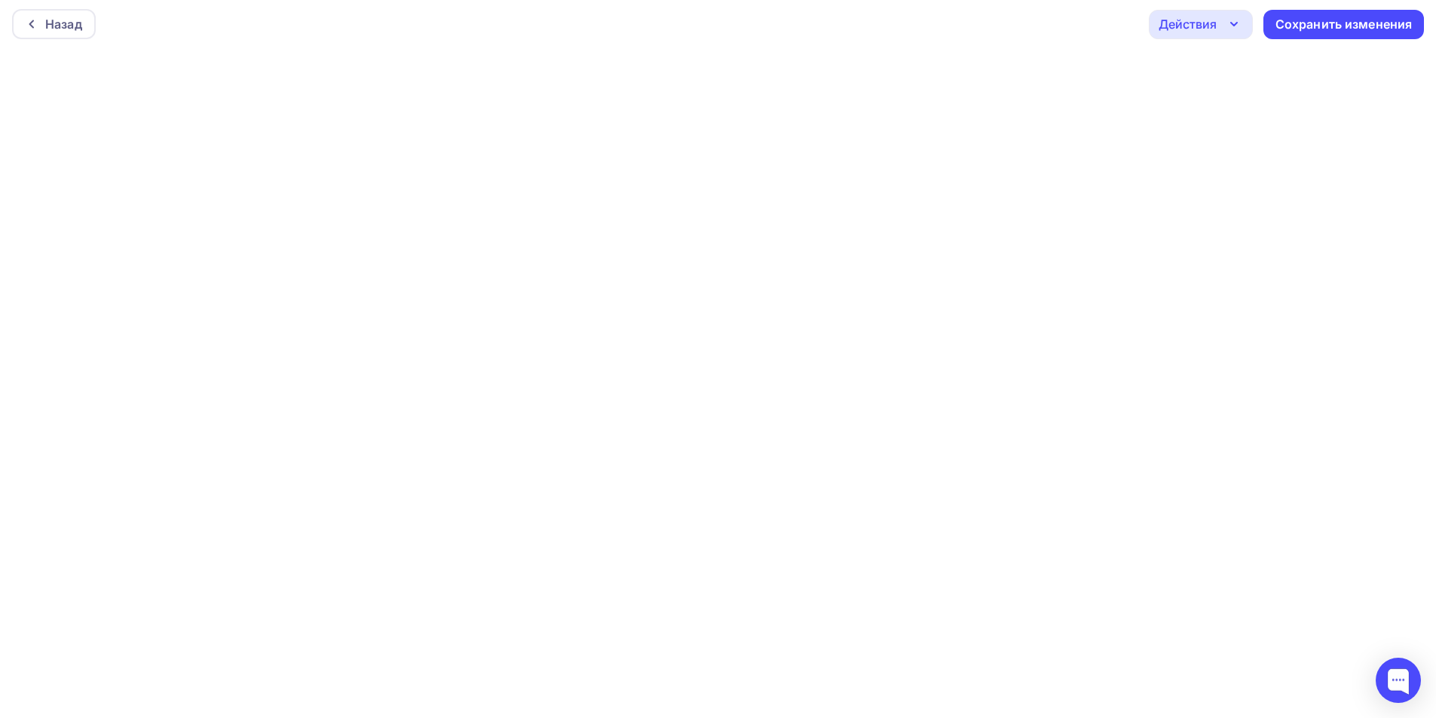
scroll to position [4, 0]
click at [62, 29] on div "Назад" at bounding box center [63, 23] width 37 height 18
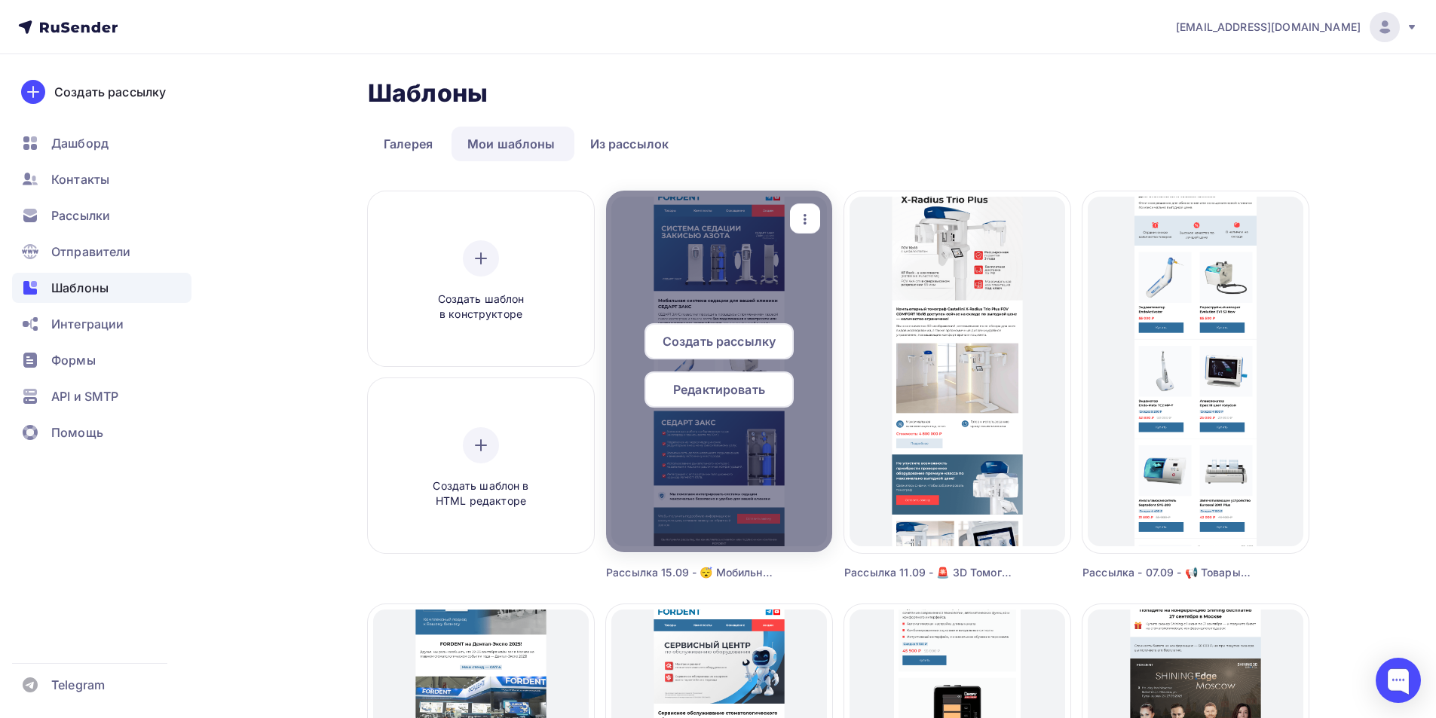
drag, startPoint x: 717, startPoint y: 393, endPoint x: 669, endPoint y: 404, distance: 49.4
click at [717, 393] on span "Редактировать" at bounding box center [719, 390] width 92 height 18
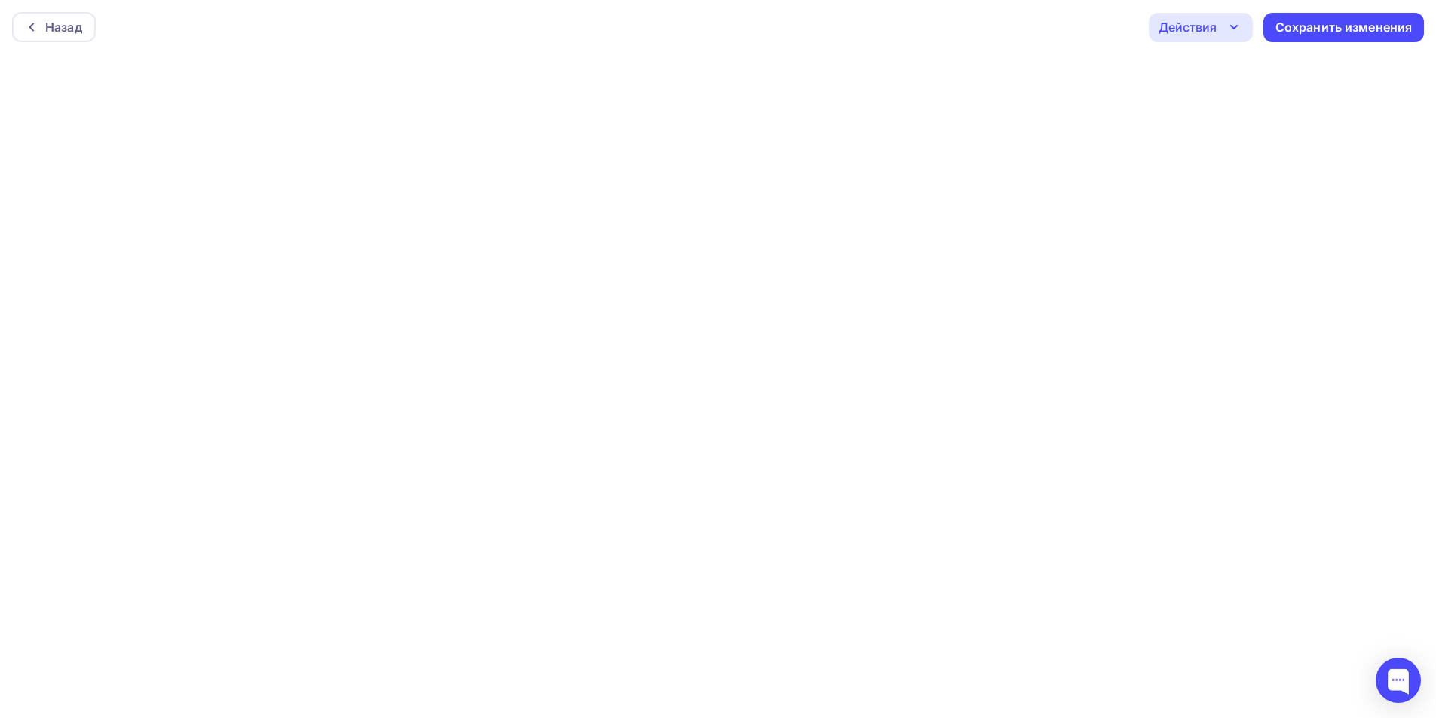
scroll to position [4, 0]
click at [1326, 24] on div "Сохранить изменения" at bounding box center [1343, 23] width 137 height 17
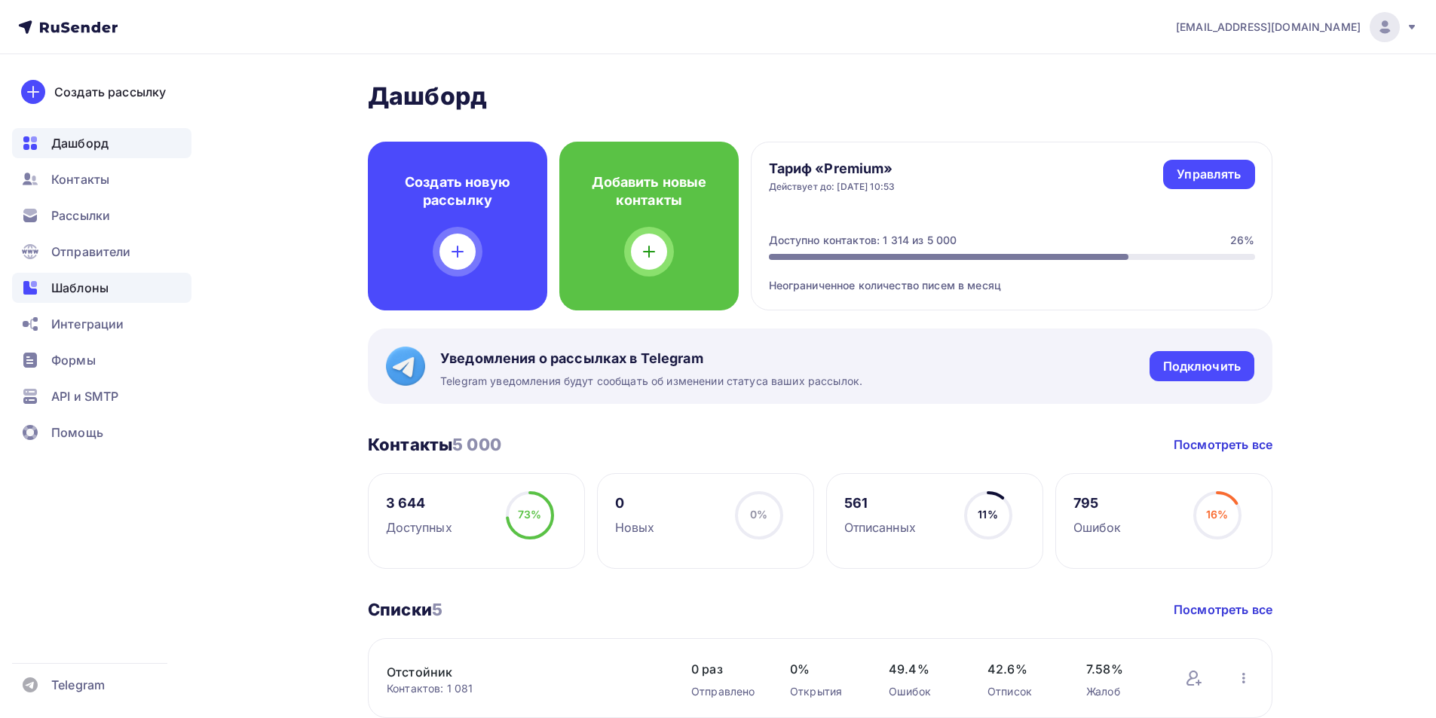
click at [74, 290] on span "Шаблоны" at bounding box center [79, 288] width 57 height 18
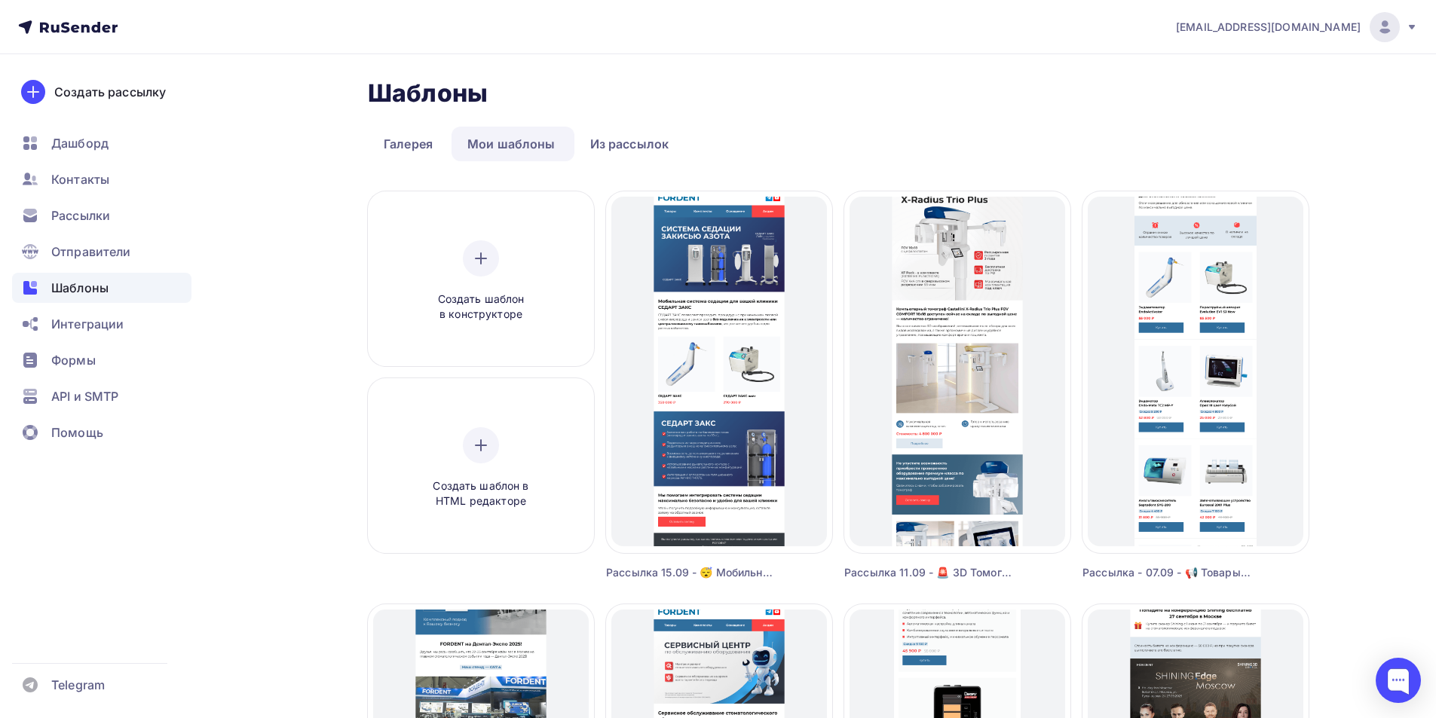
drag, startPoint x: 69, startPoint y: 1, endPoint x: 68, endPoint y: 14, distance: 12.9
click at [69, 10] on nav "[EMAIL_ADDRESS][DOMAIN_NAME] Аккаунт Тарифы Выйти Создать рассылку [GEOGRAPHIC_…" at bounding box center [718, 27] width 1436 height 54
click at [73, 19] on icon at bounding box center [67, 27] width 99 height 18
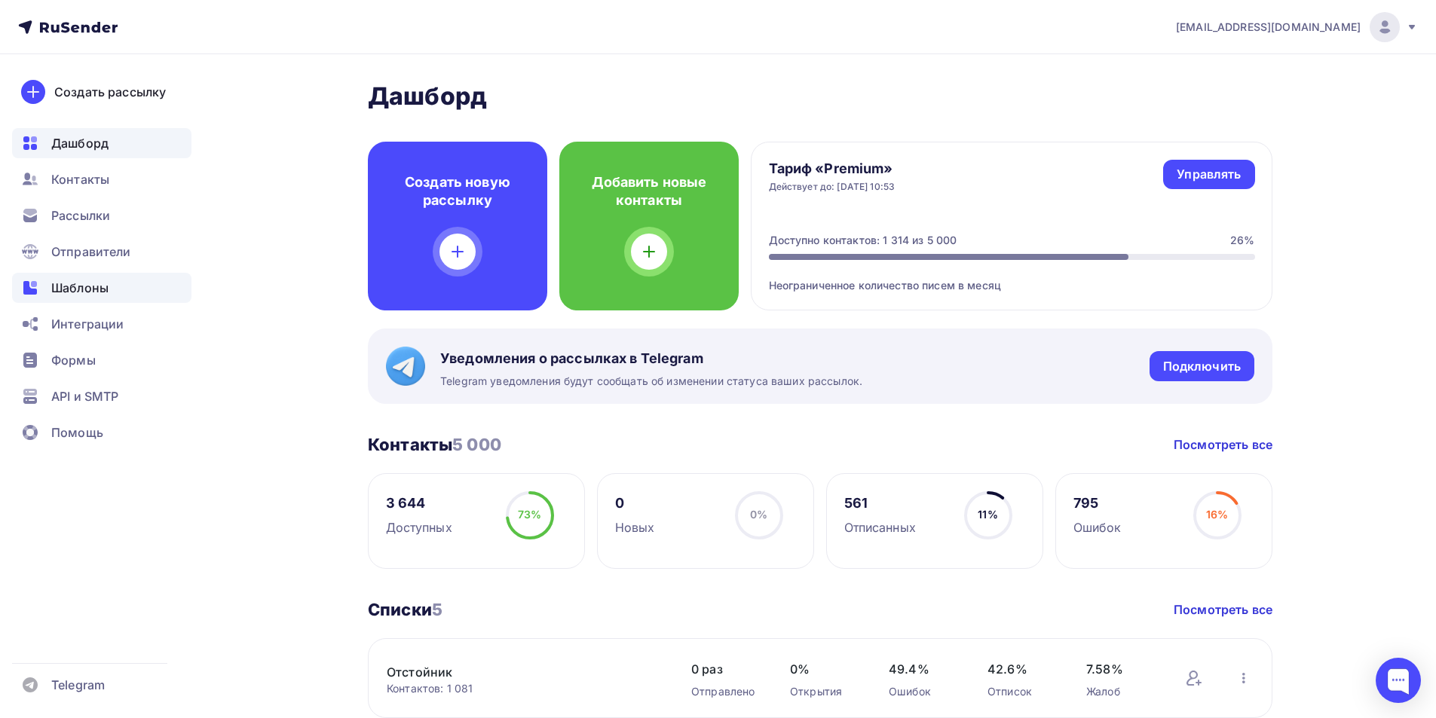
click at [72, 283] on span "Шаблоны" at bounding box center [79, 288] width 57 height 18
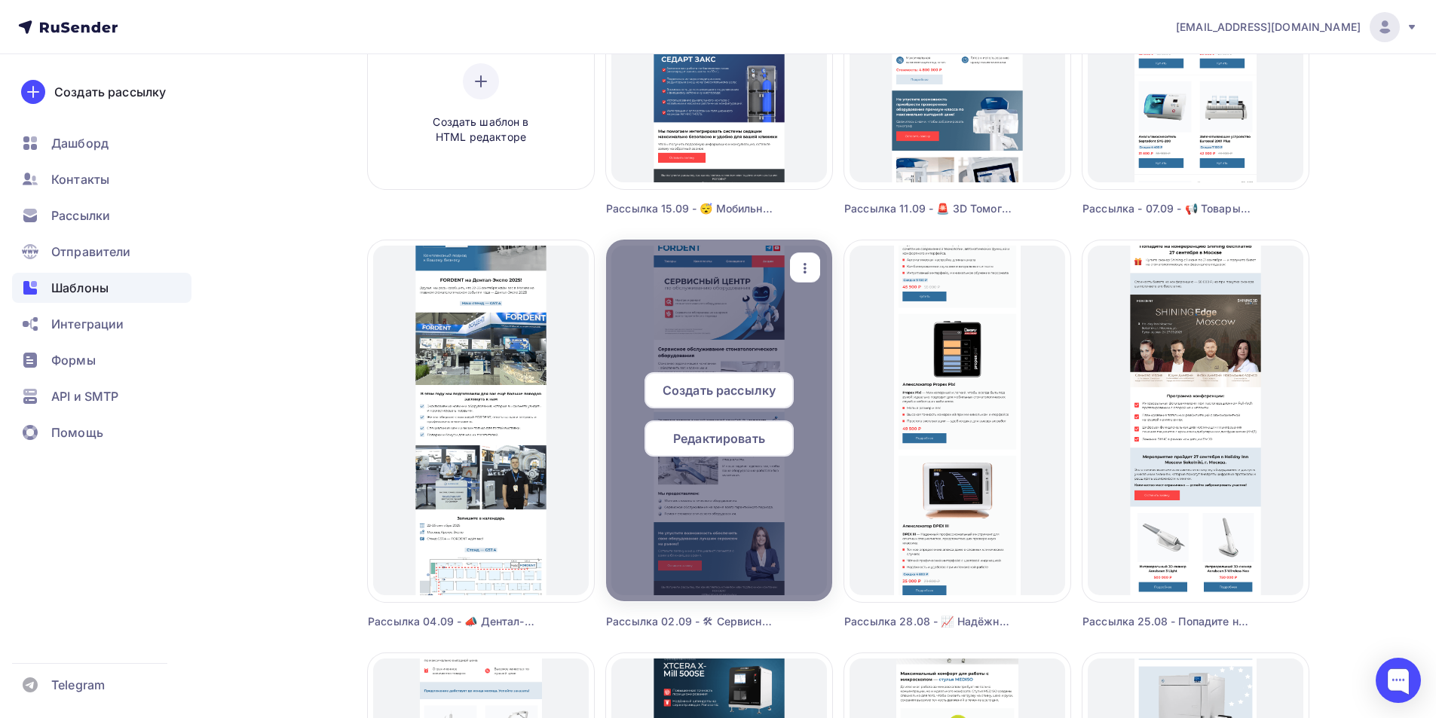
scroll to position [377, 0]
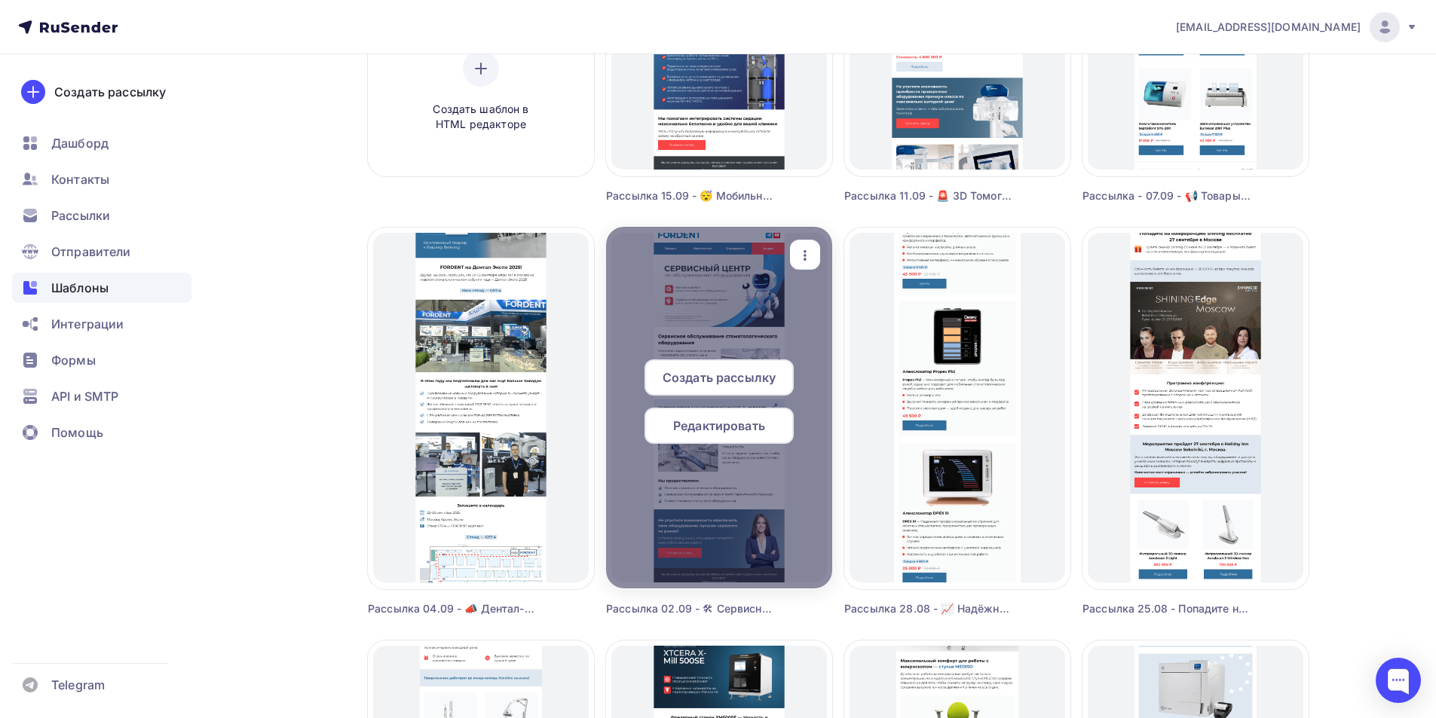
click at [717, 425] on span "Редактировать" at bounding box center [719, 426] width 92 height 18
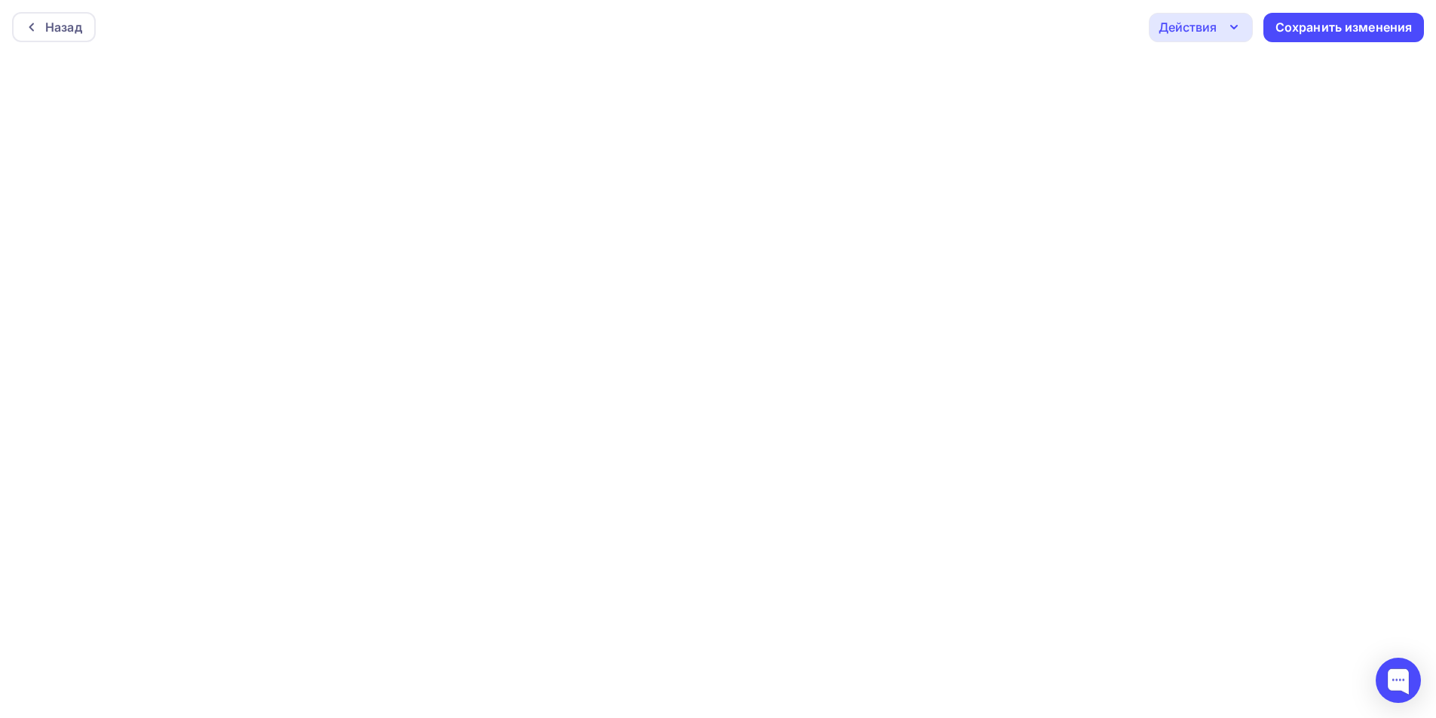
scroll to position [4, 0]
click at [43, 29] on div "Назад" at bounding box center [54, 23] width 84 height 30
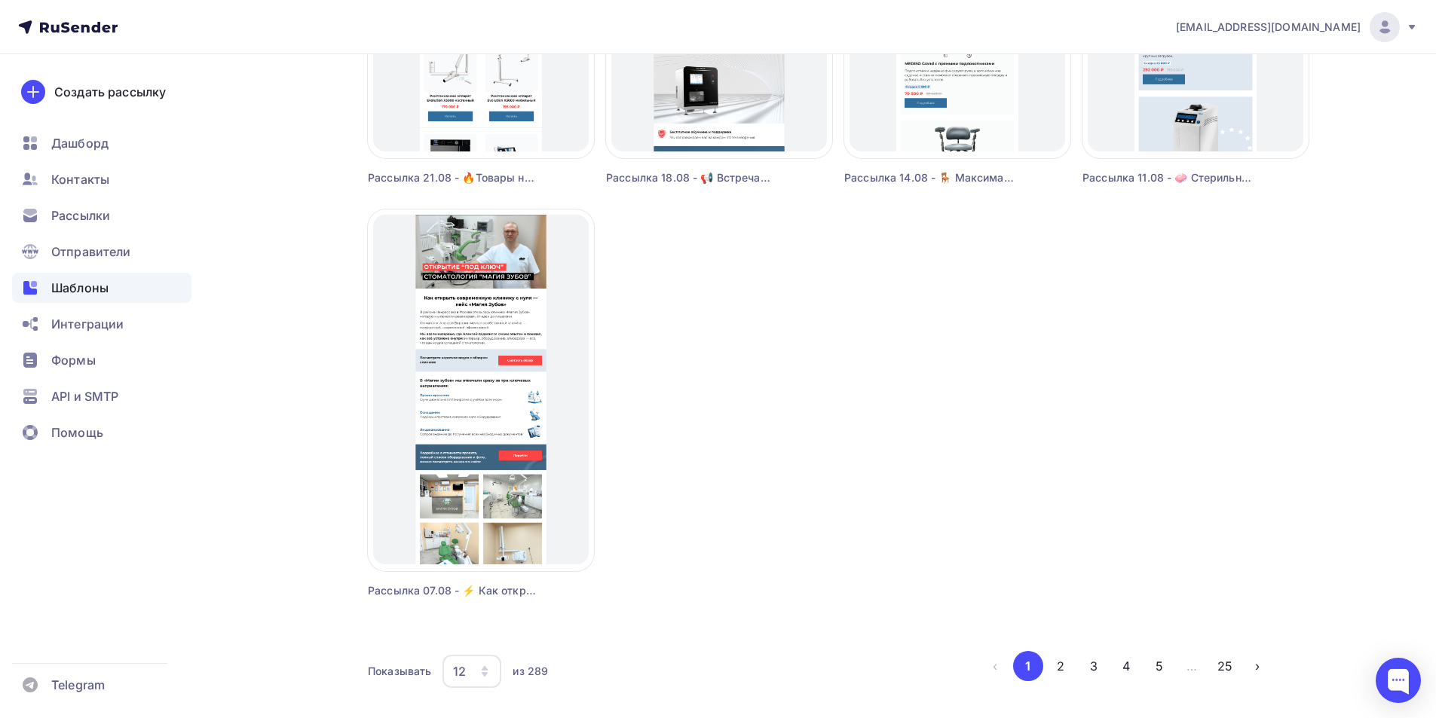
scroll to position [969, 0]
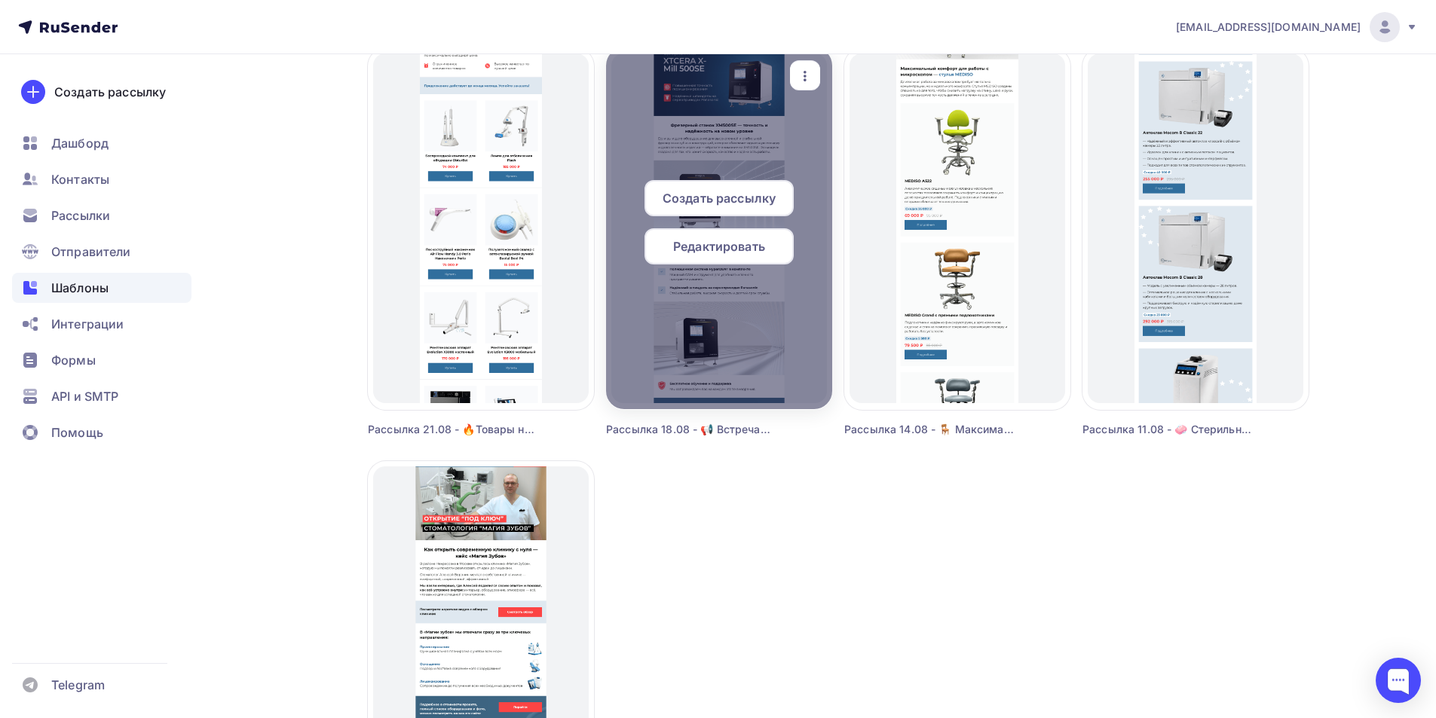
click at [709, 251] on span "Редактировать" at bounding box center [719, 246] width 92 height 18
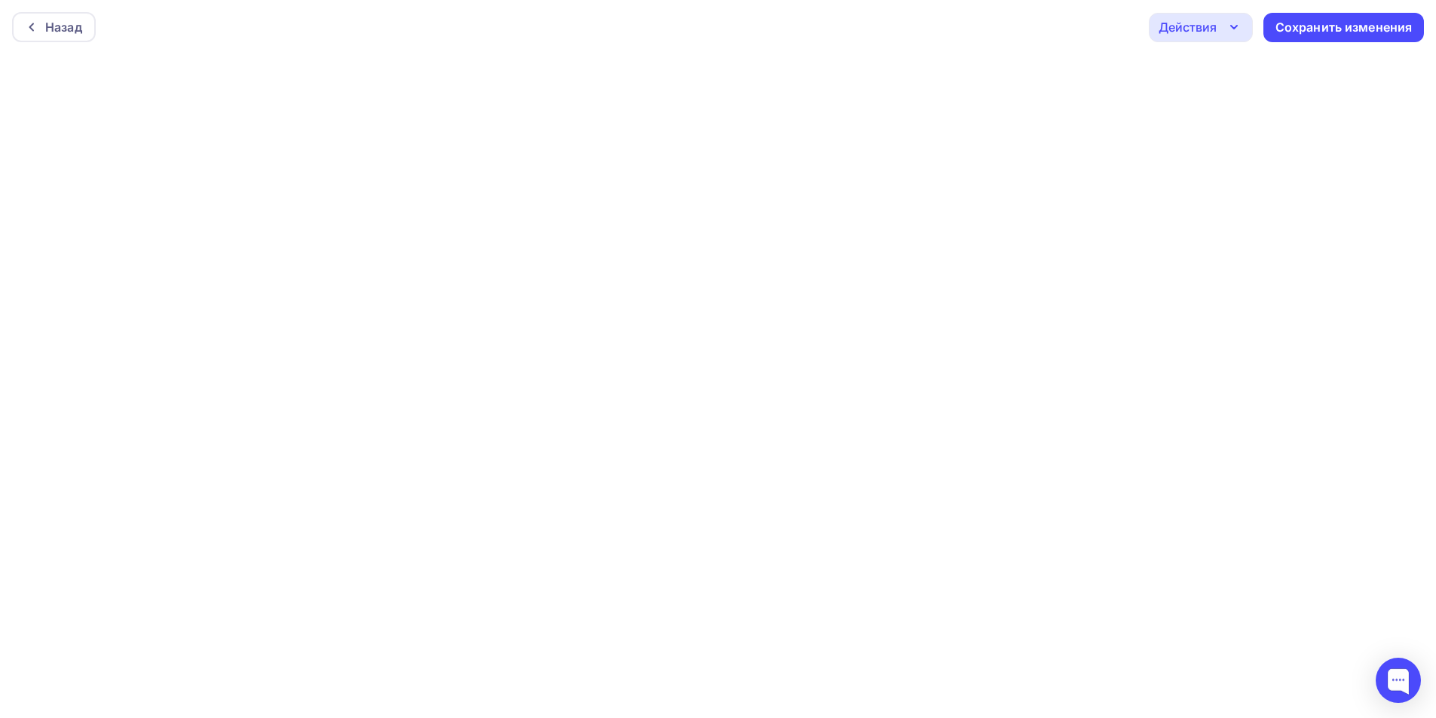
scroll to position [4, 0]
